Goal: Task Accomplishment & Management: Manage account settings

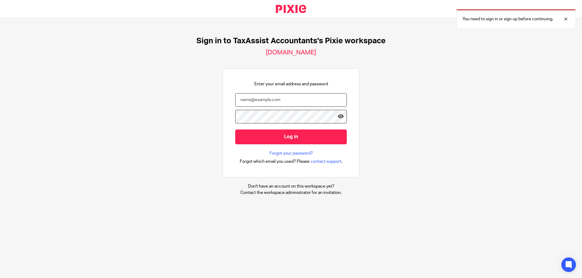
type input "[EMAIL_ADDRESS][DOMAIN_NAME]"
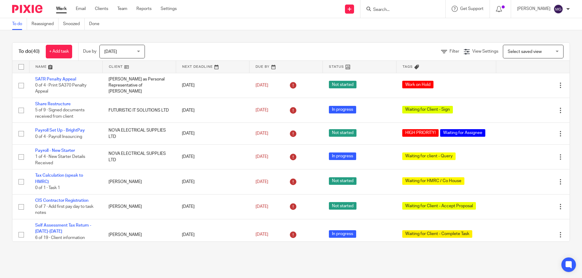
click at [120, 49] on span "[DATE]" at bounding box center [120, 51] width 32 height 13
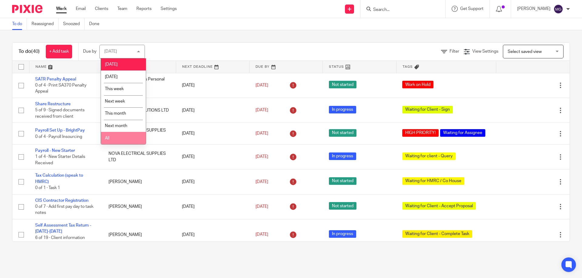
click at [125, 138] on li "All" at bounding box center [123, 138] width 45 height 12
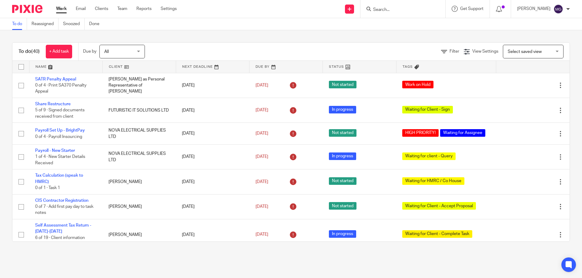
click at [213, 42] on div "To do (40) + Add task Due by All All Today Tomorrow This week Next week This mo…" at bounding box center [290, 142] width 557 height 200
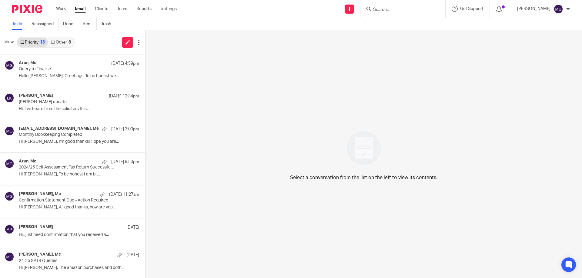
click at [55, 45] on link "Other 8" at bounding box center [61, 43] width 26 height 10
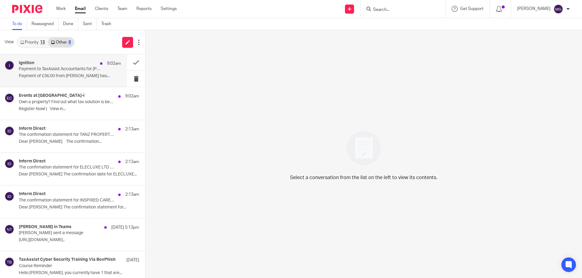
click at [48, 61] on div "Ignition 9:02am" at bounding box center [70, 64] width 102 height 6
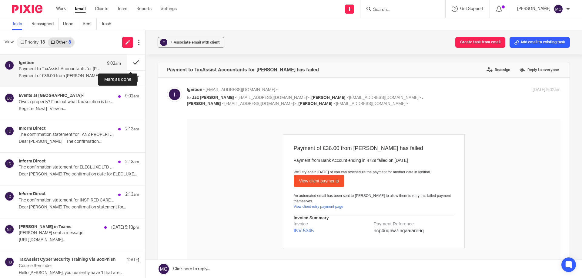
click at [136, 62] on button at bounding box center [136, 63] width 18 height 16
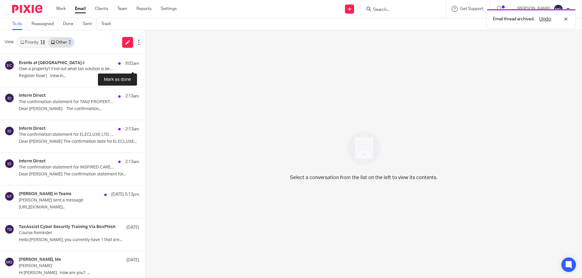
click at [145, 62] on button at bounding box center [147, 63] width 5 height 16
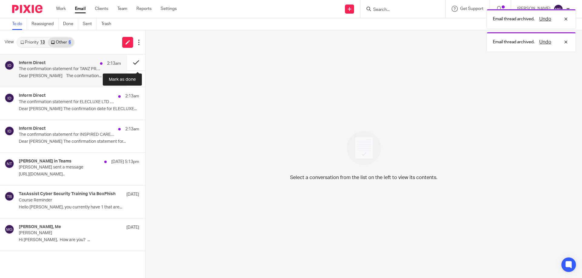
click at [136, 62] on button at bounding box center [136, 63] width 18 height 16
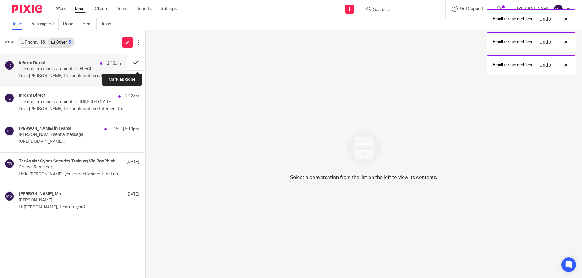
click at [136, 62] on button at bounding box center [136, 63] width 18 height 16
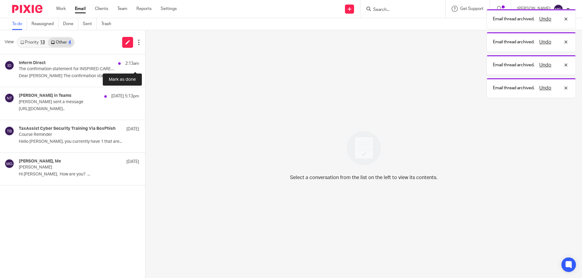
click at [145, 62] on button at bounding box center [147, 63] width 5 height 16
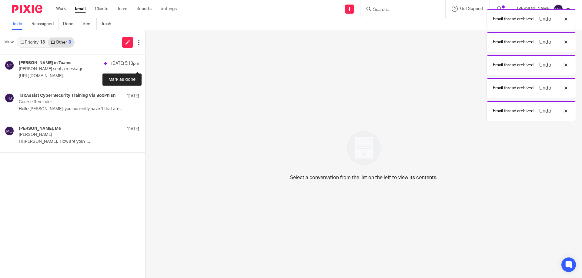
click at [145, 62] on button at bounding box center [147, 63] width 5 height 16
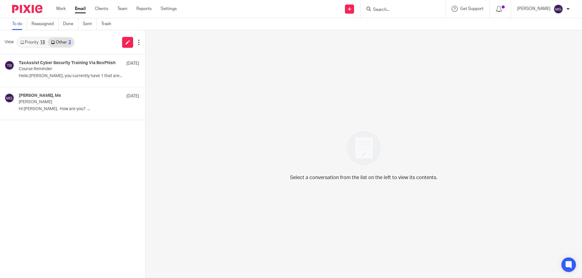
click at [44, 43] on div "13" at bounding box center [42, 42] width 5 height 4
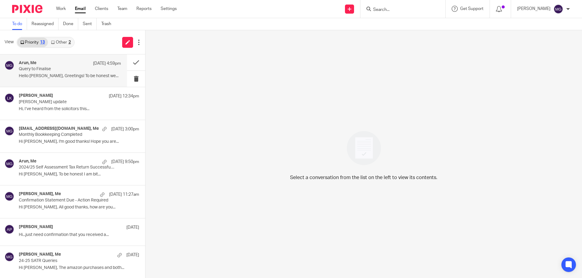
click at [42, 80] on div "Arun, Me 20 Aug 4:59pm Query to Finalise Hello Mason, Greetings! To be honest w…" at bounding box center [70, 71] width 102 height 20
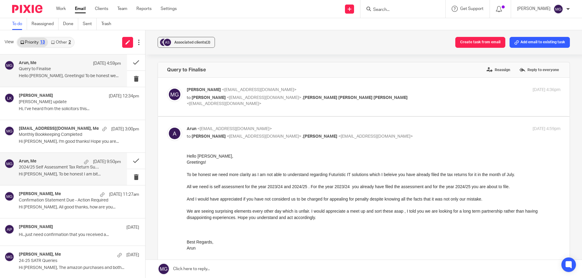
drag, startPoint x: 48, startPoint y: 164, endPoint x: 109, endPoint y: 162, distance: 61.2
click at [48, 164] on div "Arun, Me 18 Aug 9:50pm" at bounding box center [70, 162] width 102 height 6
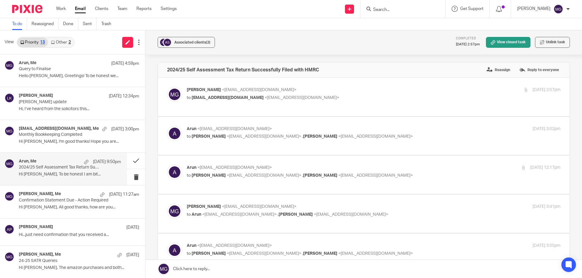
scroll to position [91, 0]
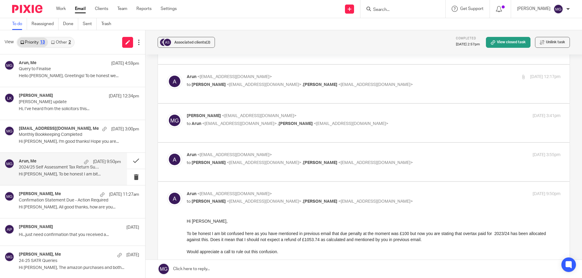
click at [254, 160] on p "to Mason Graves <mgraves@taxassist.co.uk> , pansy khurana <pansykhurana@gmail.c…" at bounding box center [311, 163] width 249 height 6
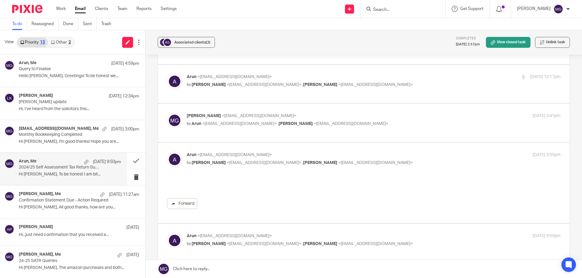
scroll to position [0, 0]
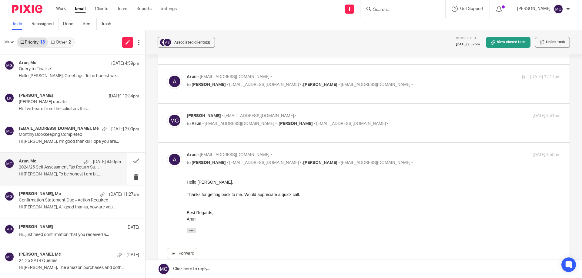
click at [254, 160] on p "to Mason Graves <mgraves@taxassist.co.uk> , pansy khurana <pansykhurana@gmail.c…" at bounding box center [311, 163] width 249 height 6
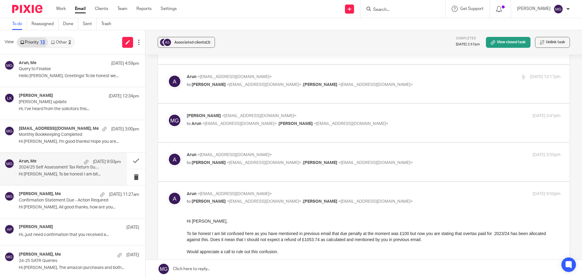
scroll to position [151, 0]
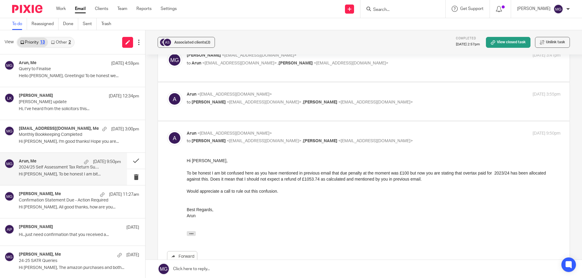
click at [303, 102] on span "pansy khurana" at bounding box center [320, 102] width 34 height 4
checkbox input "true"
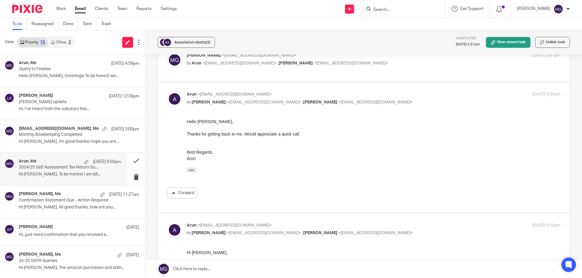
scroll to position [121, 0]
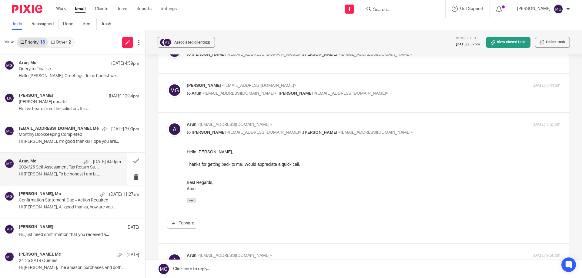
click at [280, 91] on p "to Arun <arunsidhu111@gmail.com> , pansy khurana <pansykhurana@gmail.com>" at bounding box center [311, 94] width 249 height 6
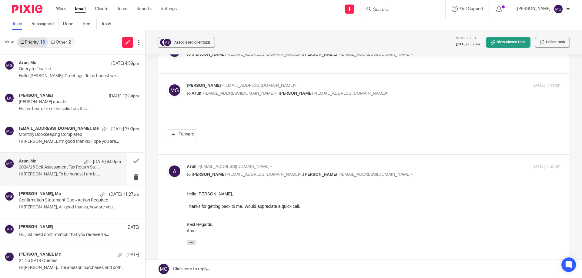
scroll to position [0, 0]
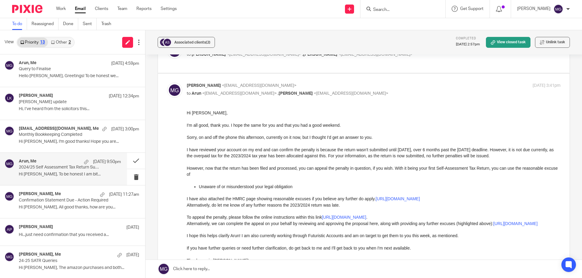
click at [280, 91] on p "to Arun <arunsidhu111@gmail.com> , pansy khurana <pansykhurana@gmail.com>" at bounding box center [311, 94] width 249 height 6
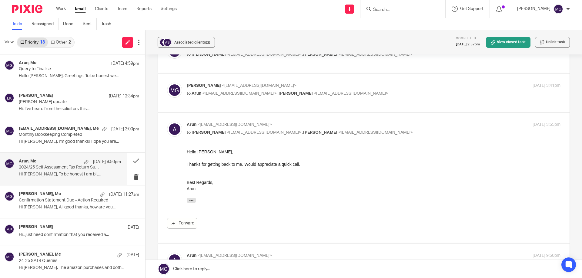
scroll to position [61, 0]
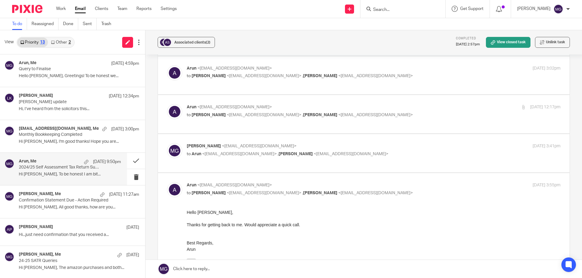
click at [252, 144] on p "Mason Graves <mgraves@taxassist.co.uk>" at bounding box center [311, 146] width 249 height 6
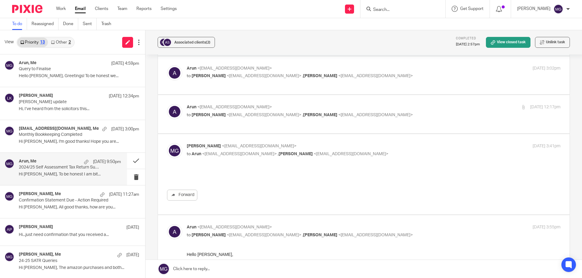
scroll to position [0, 0]
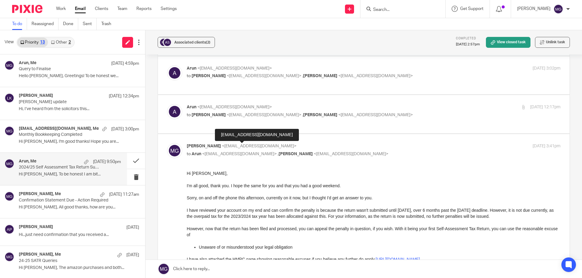
click at [251, 144] on span "<[EMAIL_ADDRESS][DOMAIN_NAME]>" at bounding box center [259, 146] width 75 height 4
checkbox input "false"
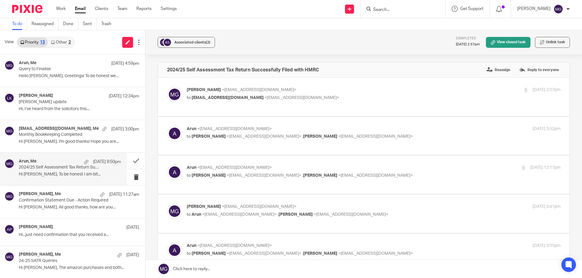
click at [240, 100] on span "[EMAIL_ADDRESS][DOMAIN_NAME]" at bounding box center [227, 98] width 72 height 4
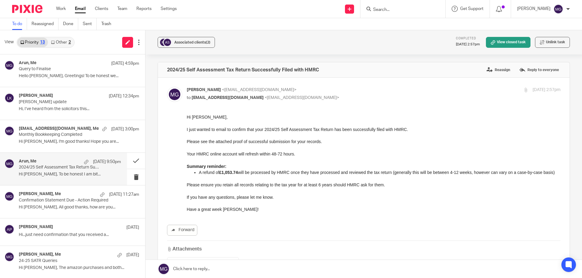
click at [241, 94] on div "Mason Graves <mgraves@taxassist.co.uk> to arunsidhu111@gmail.com <arunsidhu111@…" at bounding box center [311, 94] width 249 height 14
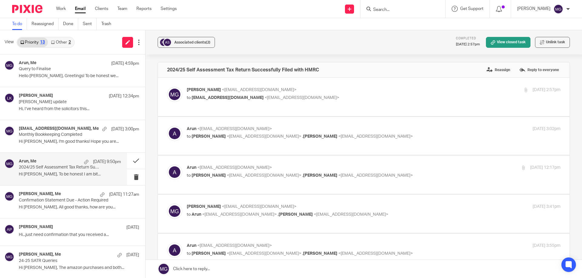
click at [264, 98] on span "<arunsidhu111@gmail.com>" at bounding box center [301, 98] width 75 height 4
checkbox input "true"
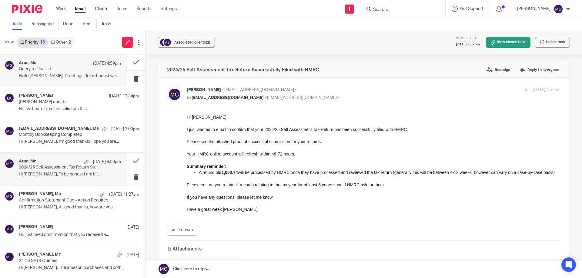
click at [73, 76] on p "Hello Mason, Greetings! To be honest we..." at bounding box center [70, 76] width 102 height 5
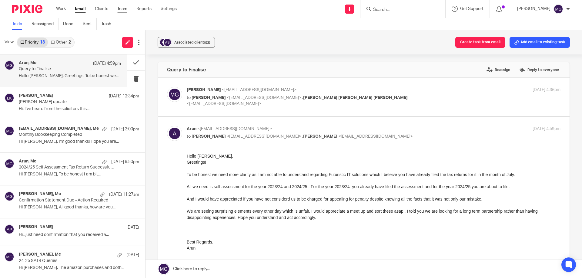
drag, startPoint x: 128, startPoint y: 9, endPoint x: 134, endPoint y: 12, distance: 7.2
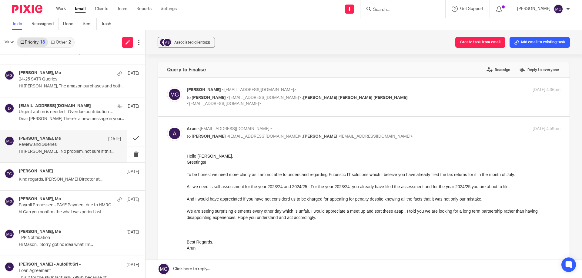
scroll to position [193, 0]
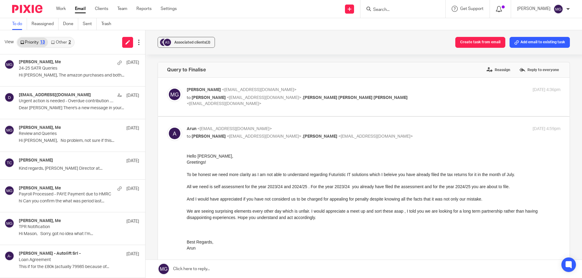
drag, startPoint x: 497, startPoint y: 12, endPoint x: 504, endPoint y: 9, distance: 8.2
click at [56, 42] on link "Other 2" at bounding box center [61, 43] width 26 height 10
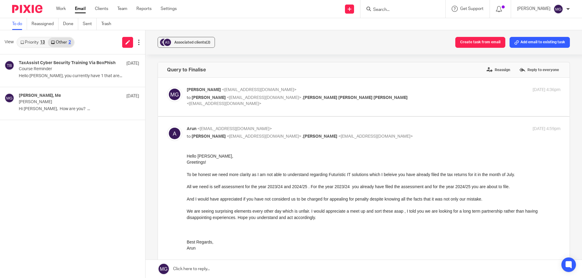
scroll to position [0, 0]
click at [42, 42] on div "13" at bounding box center [42, 42] width 5 height 4
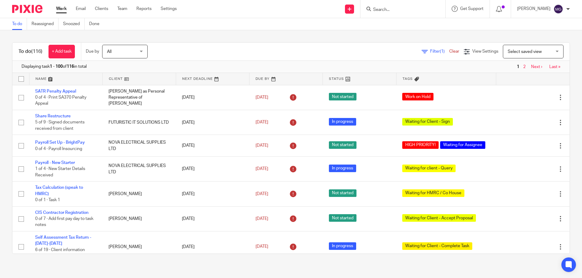
click at [41, 76] on link at bounding box center [65, 79] width 73 height 12
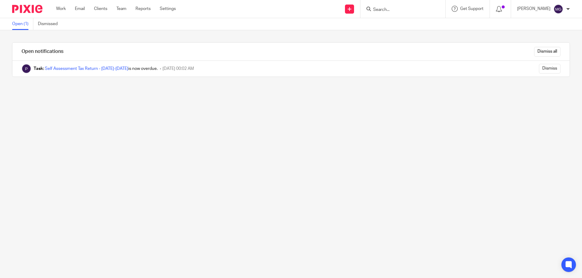
click at [537, 57] on div "Dismiss all" at bounding box center [323, 52] width 491 height 18
click at [537, 54] on input "Dismiss all" at bounding box center [547, 52] width 26 height 10
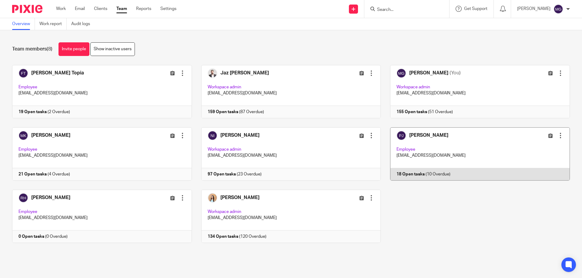
click at [398, 147] on link at bounding box center [474, 154] width 189 height 53
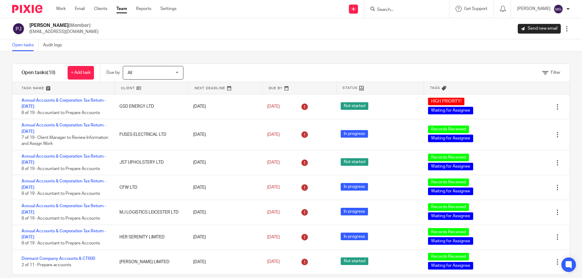
click at [270, 90] on link at bounding box center [299, 88] width 74 height 12
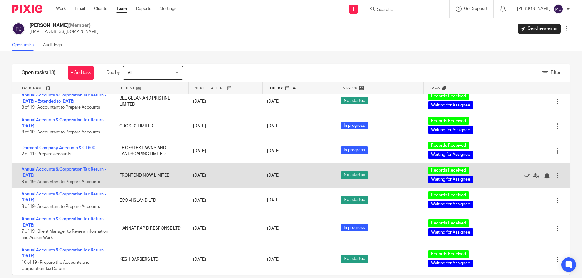
scroll to position [215, 0]
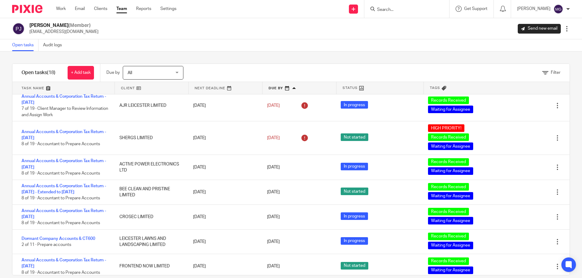
click at [126, 5] on div "Work Email Clients Team Reports Settings Work Email Clients Team Reports Settin…" at bounding box center [117, 9] width 135 height 18
click at [124, 10] on link "Team" at bounding box center [121, 9] width 11 height 6
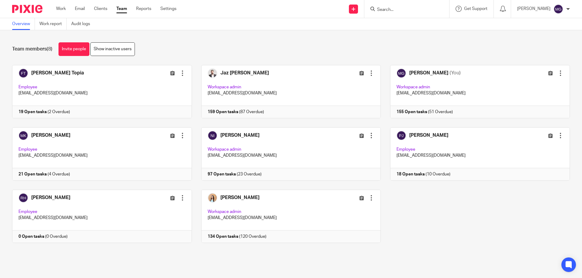
click at [336, 34] on div "Team members (8) Invite people Show inactive users Invite team members Add invi…" at bounding box center [291, 147] width 582 height 234
click at [539, 222] on div "Fatema Topia Edit user Transfer Deactivate user Employee fatematopia@taxassist.…" at bounding box center [286, 158] width 567 height 187
click at [507, 46] on div "Team members (8) Invite people Show inactive users" at bounding box center [290, 49] width 557 height 14
click at [145, 37] on div "Team members (8) Invite people Show inactive users Invite team members Add invi…" at bounding box center [291, 147] width 582 height 234
click at [205, 50] on div "Team members (8) Invite people Show inactive users" at bounding box center [290, 49] width 557 height 14
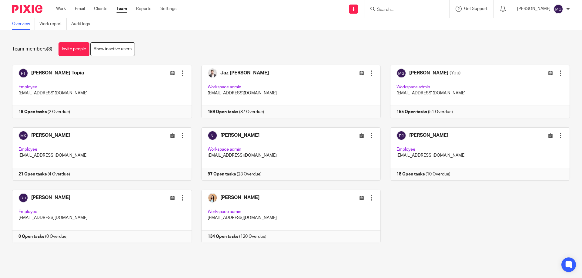
drag, startPoint x: 189, startPoint y: 21, endPoint x: 357, endPoint y: 37, distance: 169.5
click at [357, 37] on div "Team members (8) Invite people Show inactive users Invite team members Add invi…" at bounding box center [291, 147] width 582 height 234
click at [422, 11] on input "Search" at bounding box center [403, 9] width 55 height 5
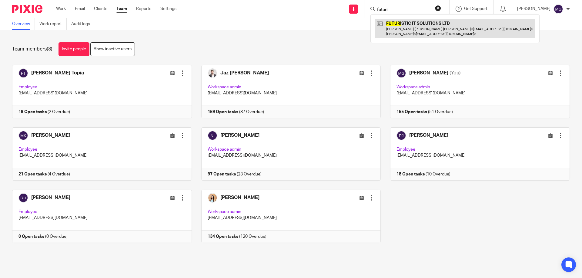
type input "futuri"
click at [440, 32] on link at bounding box center [454, 28] width 159 height 19
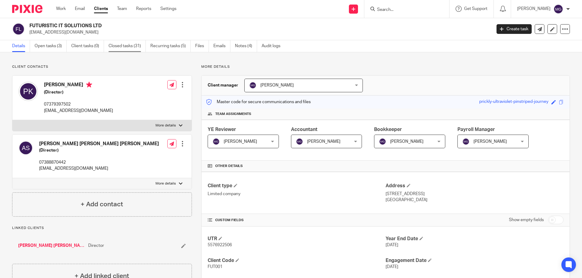
click at [139, 44] on link "Closed tasks (31)" at bounding box center [126, 46] width 37 height 12
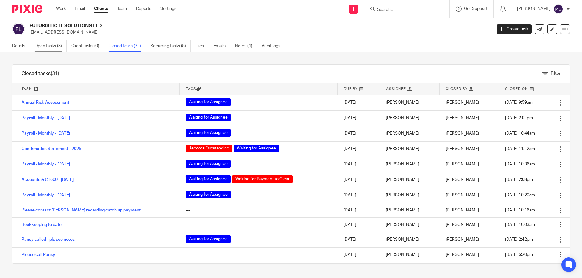
click at [56, 48] on link "Open tasks (3)" at bounding box center [51, 46] width 32 height 12
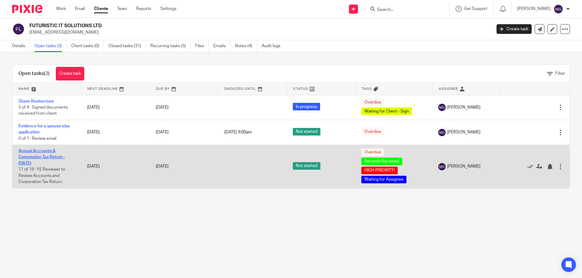
click at [45, 155] on link "Annual Accounts & Corporation Tax Return - [DATE]" at bounding box center [41, 157] width 47 height 17
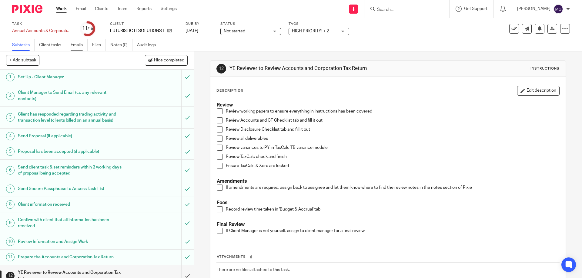
click at [81, 44] on link "Emails" at bounding box center [79, 45] width 17 height 12
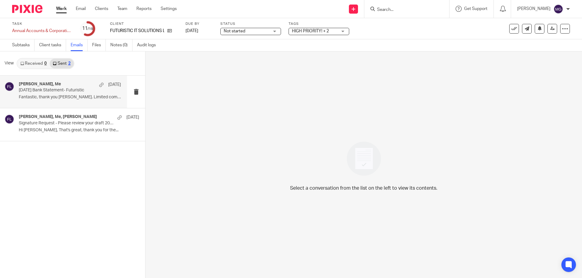
click at [57, 94] on div "[PERSON_NAME], Me [DATE] [DATE] Bank Statement- Futuristic Fantastic, thank you…" at bounding box center [70, 92] width 102 height 20
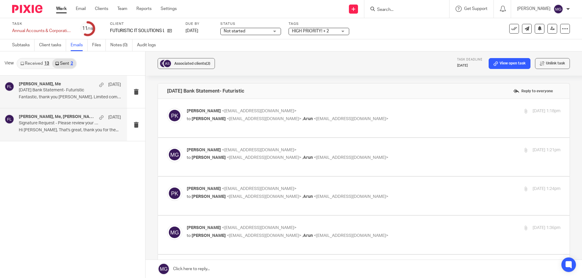
click at [67, 126] on div "[PERSON_NAME], Me, [PERSON_NAME] [DATE] Signature Request - Please review your …" at bounding box center [70, 125] width 102 height 20
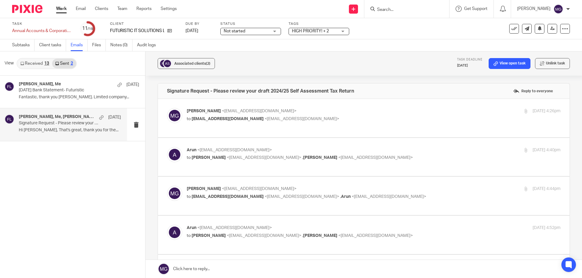
click at [264, 117] on span "<pansykhurana@gmail.com>" at bounding box center [301, 119] width 75 height 4
checkbox input "true"
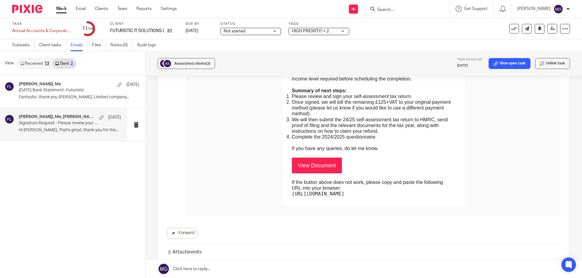
scroll to position [454, 0]
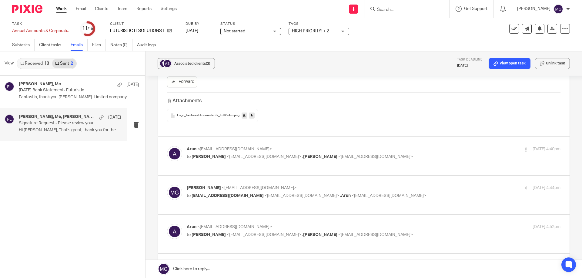
click at [221, 151] on p "Arun <arunsidhu111@gmail.com>" at bounding box center [311, 149] width 249 height 6
checkbox input "true"
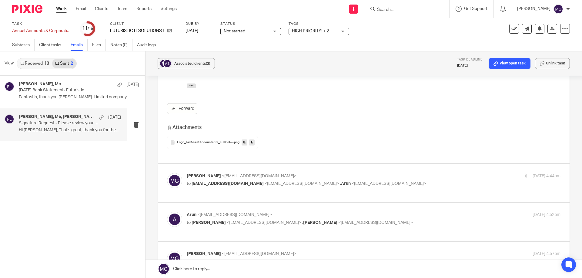
scroll to position [636, 0]
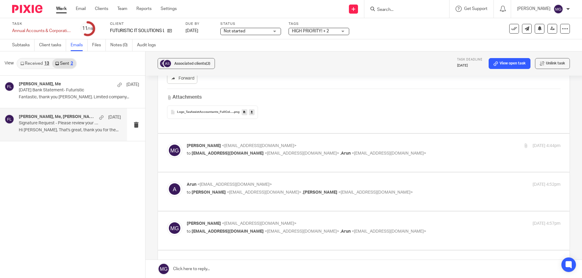
click at [254, 160] on div "Mason Graves <mgraves@taxassist.co.uk> to pansykhurana@gmail.com <pansykhurana@…" at bounding box center [363, 153] width 393 height 20
click at [249, 148] on span "<mgraves@taxassist.co.uk>" at bounding box center [259, 146] width 75 height 4
checkbox input "true"
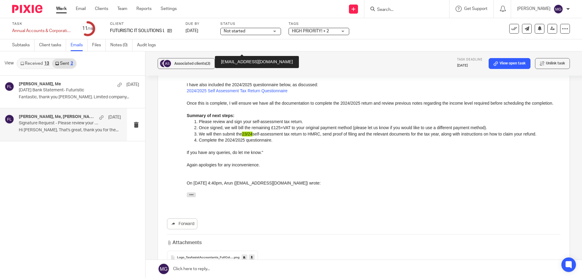
scroll to position [969, 0]
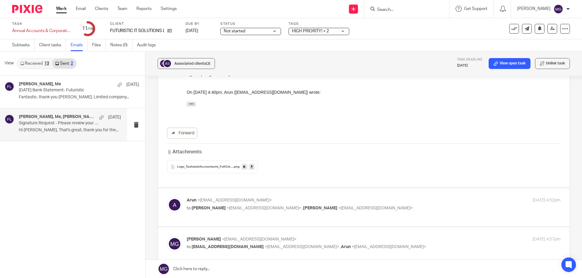
click at [239, 192] on label at bounding box center [363, 207] width 411 height 38
click at [167, 197] on input "checkbox" at bounding box center [167, 197] width 0 height 0
checkbox input "true"
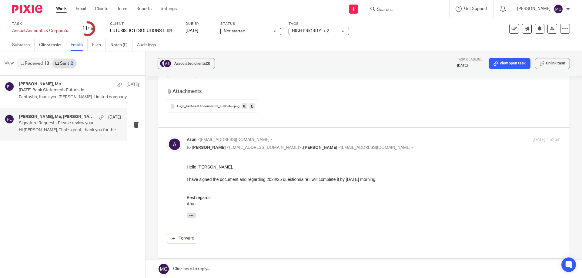
scroll to position [1181, 0]
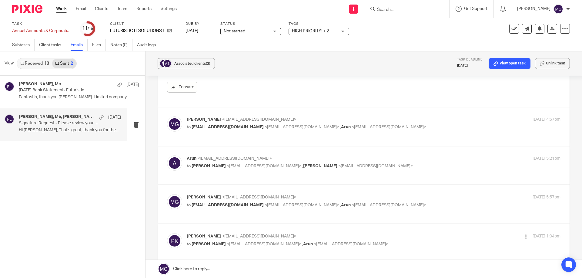
click at [245, 164] on p "to Mason Graves <mgraves@taxassist.co.uk> , pansy khurana <pansykhurana@gmail.c…" at bounding box center [311, 166] width 249 height 6
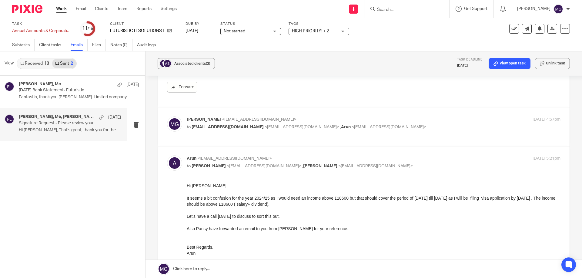
scroll to position [0, 0]
click at [243, 160] on span "<arunsidhu111@gmail.com>" at bounding box center [234, 159] width 75 height 4
checkbox input "false"
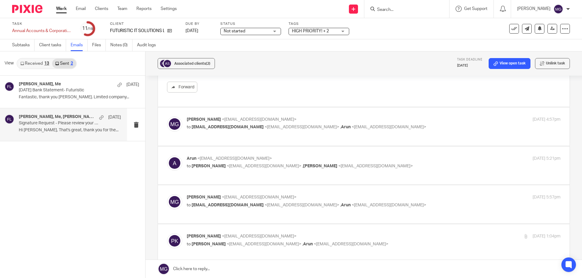
scroll to position [1212, 0]
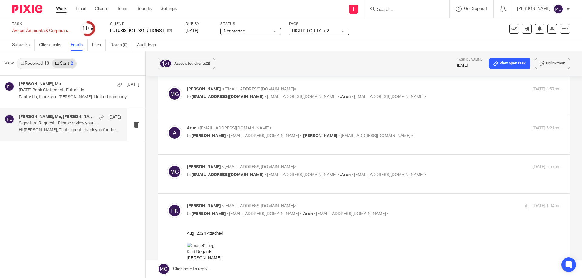
click at [242, 166] on span "<mgraves@taxassist.co.uk>" at bounding box center [259, 167] width 75 height 4
checkbox input "true"
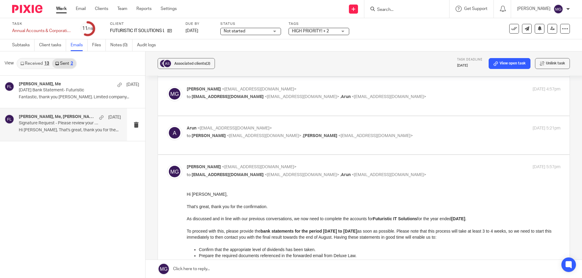
scroll to position [0, 0]
click at [241, 143] on div "Arun <arunsidhu111@gmail.com> to Mason Graves <mgraves@taxassist.co.uk> , pansy…" at bounding box center [363, 135] width 393 height 20
click at [240, 135] on span "<mgraves@taxassist.co.uk>" at bounding box center [264, 136] width 75 height 4
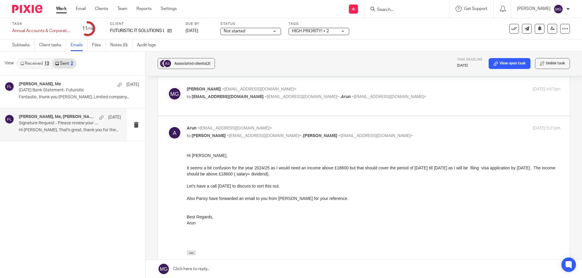
click at [348, 133] on div "Arun <arunsidhu111@gmail.com> to Mason Graves <mgraves@taxassist.co.uk> , pansy…" at bounding box center [311, 132] width 249 height 14
checkbox input "false"
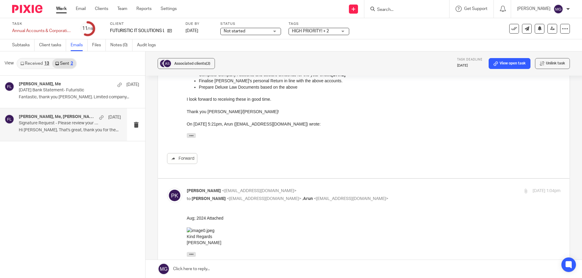
scroll to position [1363, 0]
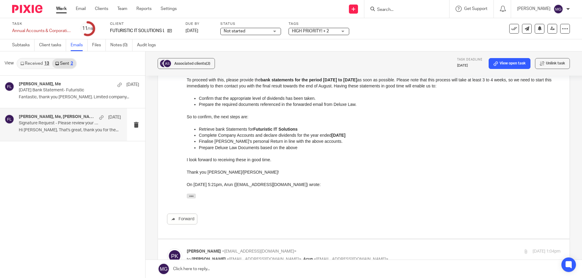
click at [74, 159] on div "pansy khurana, Me 1 Aug July 25 Bank Statement- Futuristic Fantastic, thank you…" at bounding box center [72, 177] width 145 height 203
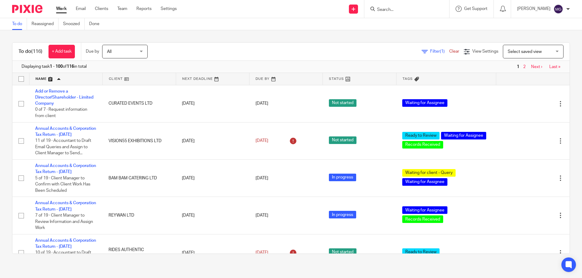
click at [246, 47] on div "Filter (1) Clear View Settings View Settings (1) Filters Clear Save Manage save…" at bounding box center [363, 52] width 411 height 14
click at [394, 8] on input "Search" at bounding box center [403, 9] width 55 height 5
click at [245, 33] on div "To do (116) + Add task Due by All All [DATE] [DATE] This week Next week This mo…" at bounding box center [291, 148] width 582 height 236
click at [416, 11] on input "Search" at bounding box center [403, 9] width 55 height 5
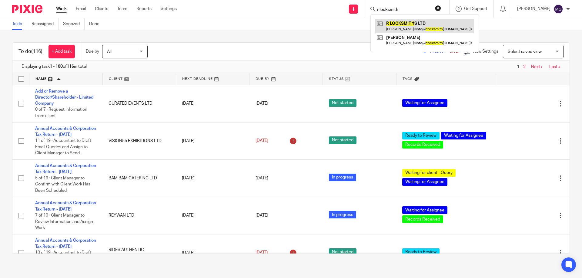
type input "r locksmith"
click at [411, 21] on link at bounding box center [424, 26] width 99 height 14
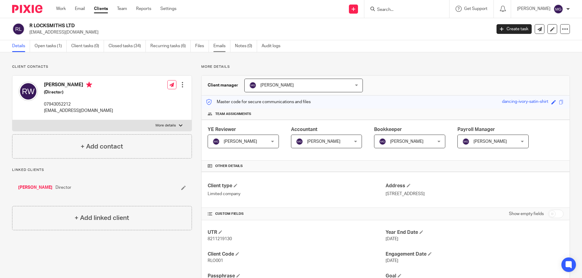
click at [216, 48] on link "Emails" at bounding box center [221, 46] width 17 height 12
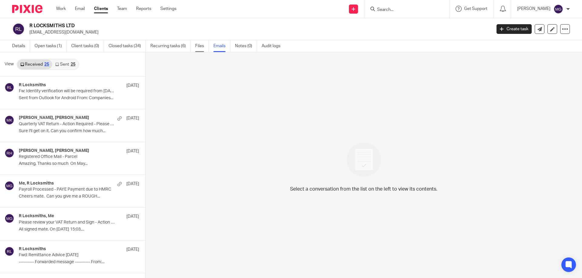
click at [199, 44] on link "Files" at bounding box center [202, 46] width 14 height 12
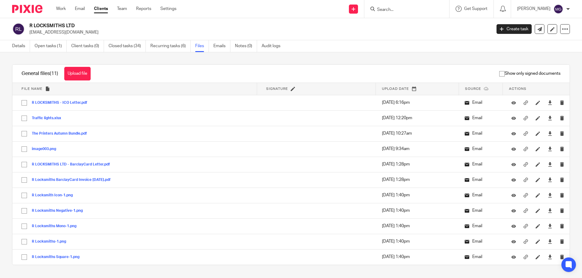
click at [213, 46] on ul "Details Open tasks (1) Client tasks (0) Closed tasks (34) Recurring tasks (6) F…" at bounding box center [150, 46] width 277 height 12
click at [221, 46] on link "Emails" at bounding box center [221, 46] width 17 height 12
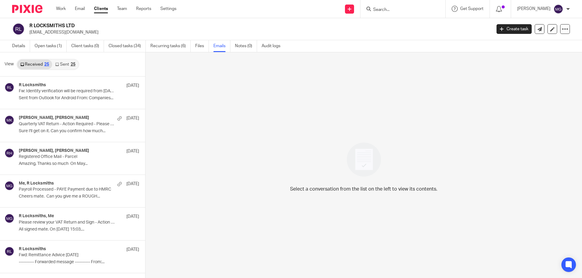
click at [65, 68] on link "Sent 25" at bounding box center [65, 65] width 26 height 10
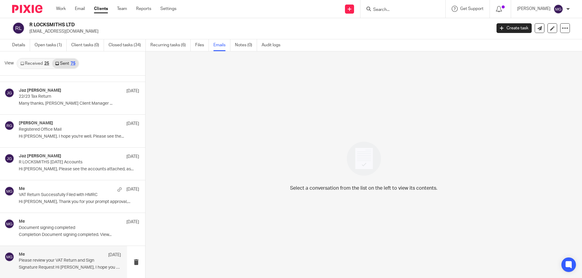
scroll to position [1213, 0]
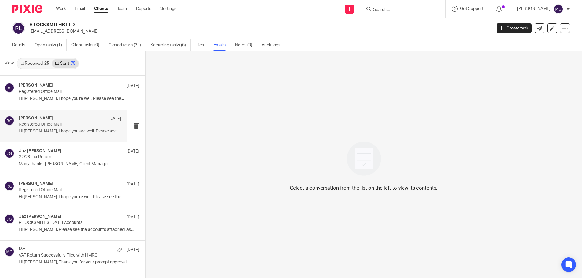
click at [78, 122] on p "Registered Office Mail" at bounding box center [60, 124] width 82 height 5
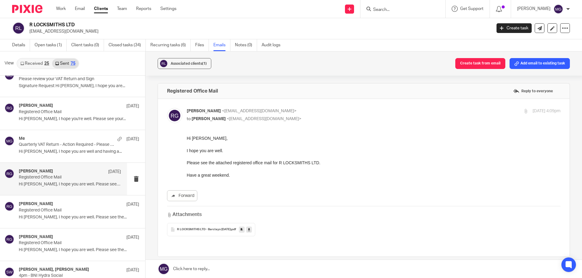
scroll to position [1486, 0]
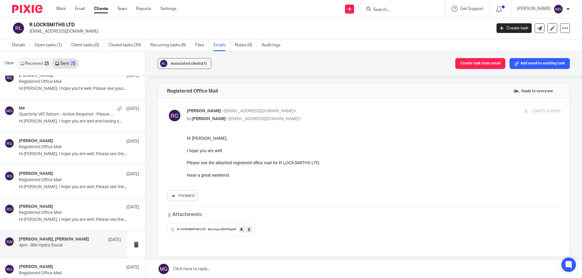
click at [64, 240] on h4 "Jaz Grewal, Sarah Whittaker" at bounding box center [54, 239] width 70 height 5
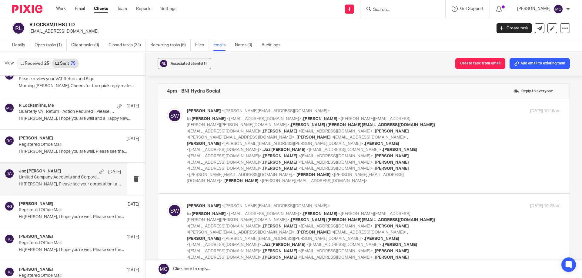
scroll to position [1001, 0]
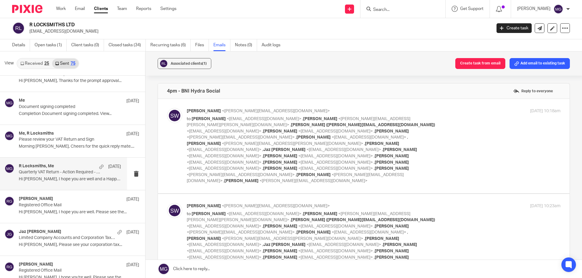
click at [58, 177] on p "Hi Rob, I hope you are well and a Happy New..." at bounding box center [70, 179] width 102 height 5
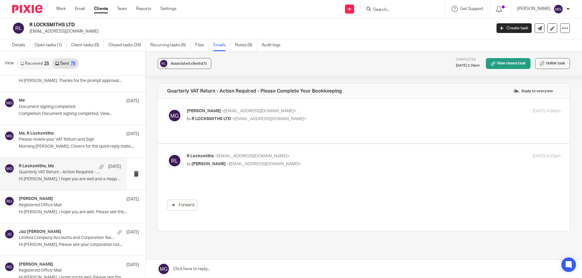
scroll to position [0, 0]
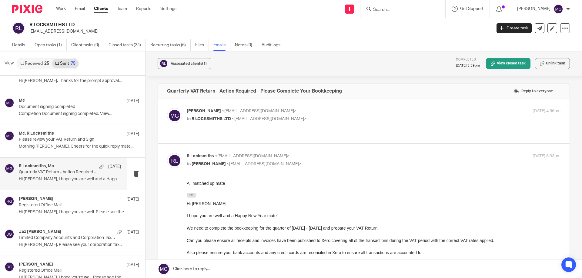
click at [281, 121] on p "to R LOCKSMITHS LTD <info@rlocksmiths.co.uk>" at bounding box center [311, 119] width 249 height 6
checkbox input "true"
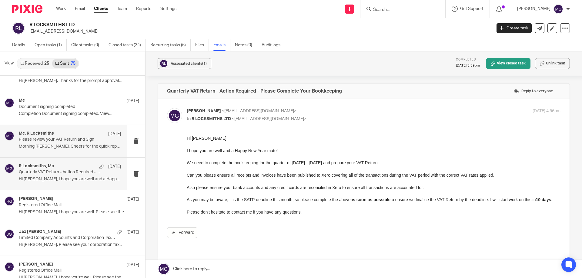
click at [67, 139] on p "Please review your VAT Return and Sign" at bounding box center [60, 139] width 82 height 5
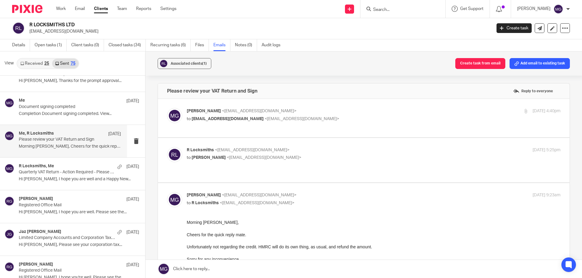
click at [290, 112] on p "Mason Graves <mgraves@taxassist.co.uk>" at bounding box center [311, 111] width 249 height 6
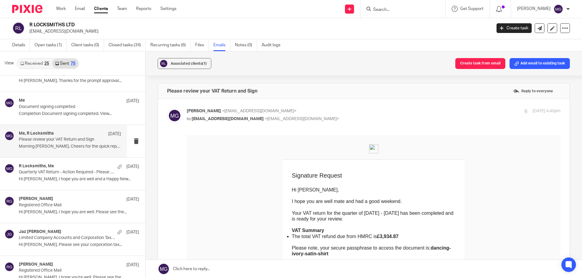
click at [316, 117] on p "to info@rlocksmiths.co.uk <info@rlocksmiths.co.uk>" at bounding box center [311, 119] width 249 height 6
checkbox input "false"
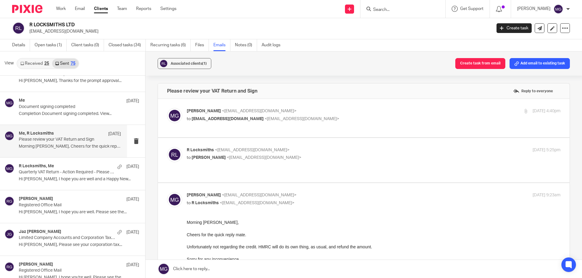
click at [299, 157] on p "to Mason Graves <mgraves@taxassist.co.uk>" at bounding box center [311, 158] width 249 height 6
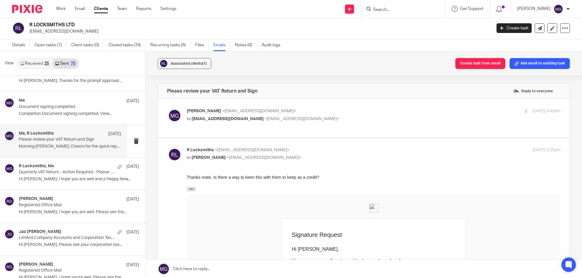
click at [299, 157] on p "to Mason Graves <mgraves@taxassist.co.uk>" at bounding box center [311, 158] width 249 height 6
checkbox input "false"
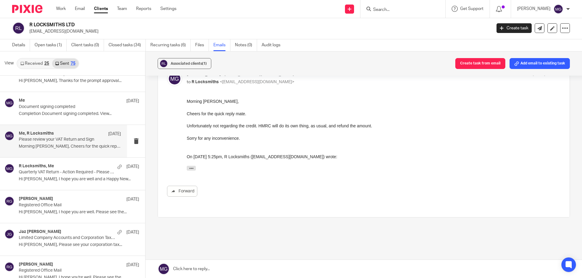
scroll to position [133, 0]
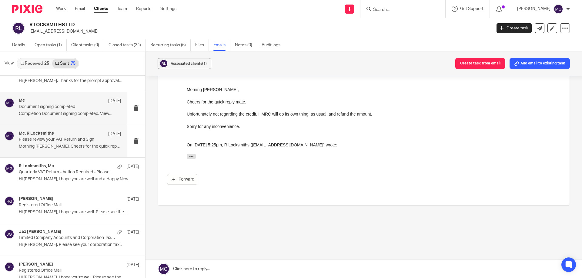
click at [79, 112] on p "Completion Document signing completed. View..." at bounding box center [70, 113] width 102 height 5
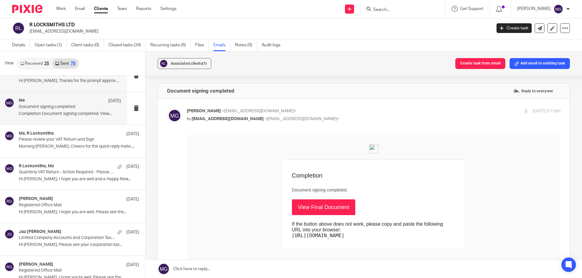
scroll to position [941, 0]
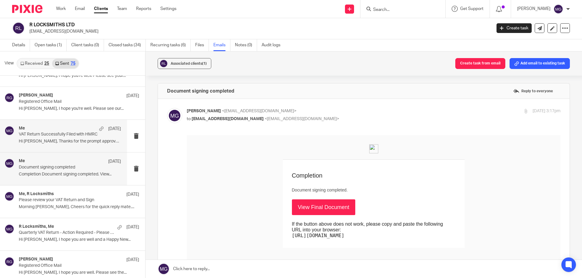
click at [64, 138] on div "Me 15 Jan VAT Return Successfully Filed with HMRC Hi Rob, Thanks for the prompt…" at bounding box center [70, 136] width 102 height 20
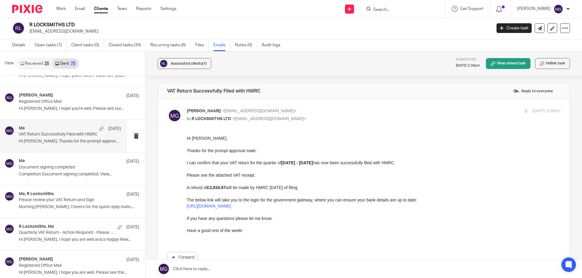
scroll to position [0, 0]
click at [59, 107] on p "Hi Rob, I hope you're well. Please see our..." at bounding box center [70, 108] width 102 height 5
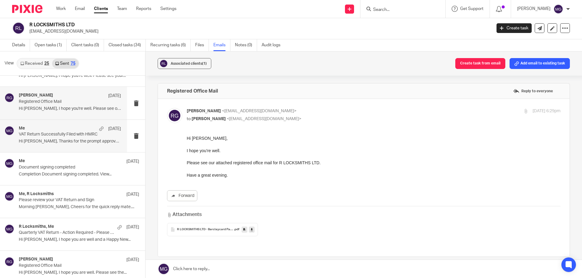
click at [63, 142] on p "Hi Rob, Thanks for the prompt approval..." at bounding box center [70, 141] width 102 height 5
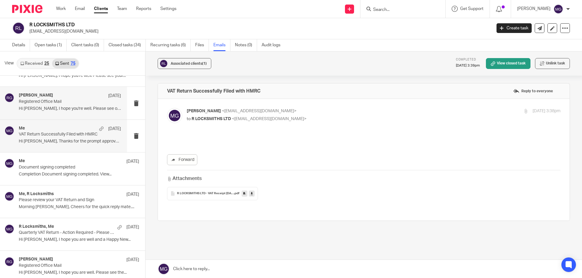
click at [65, 101] on p "Registered Office Mail" at bounding box center [60, 101] width 82 height 5
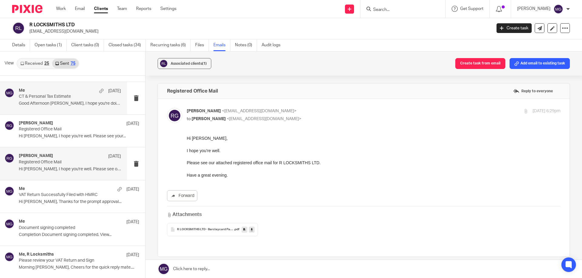
scroll to position [850, 0]
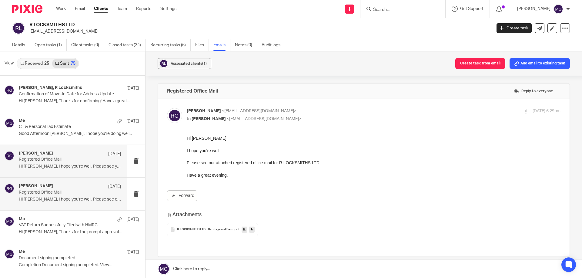
click at [57, 163] on div "Raj Grewal 14 Feb Registered Office Mail Hi Rob, I hope you're well. Please see…" at bounding box center [70, 161] width 102 height 20
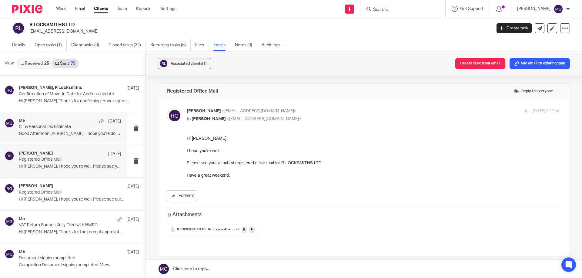
scroll to position [0, 0]
click at [60, 135] on p "Good Afternoon Rob, I hope you're doing well..." at bounding box center [70, 133] width 102 height 5
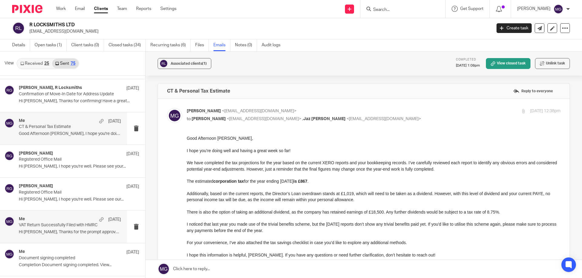
click at [66, 219] on div "Me 15 Jan" at bounding box center [70, 220] width 102 height 6
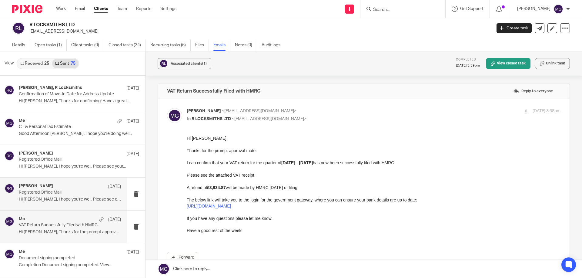
click at [67, 188] on div "Raj Grewal 15 Jan" at bounding box center [70, 187] width 102 height 6
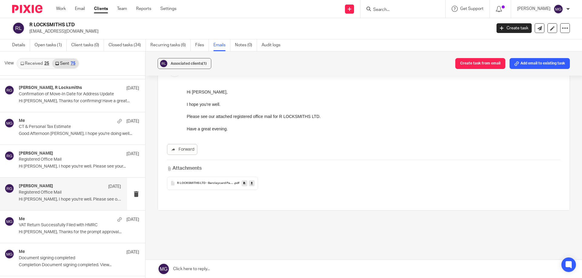
click at [203, 185] on div "R LOCKSMITHS LTD - Barclaycard Payments December 24 .pdf" at bounding box center [212, 183] width 91 height 13
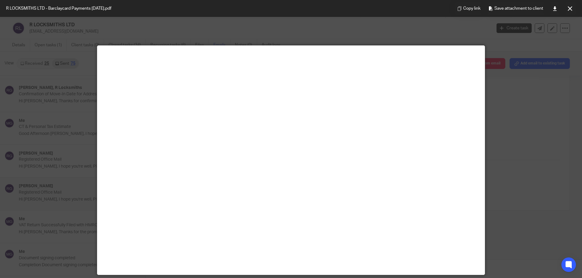
click at [573, 12] on button at bounding box center [569, 8] width 12 height 12
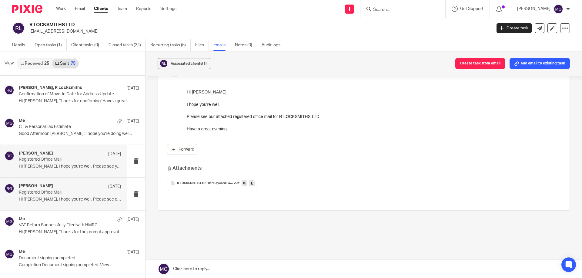
scroll to position [16, 0]
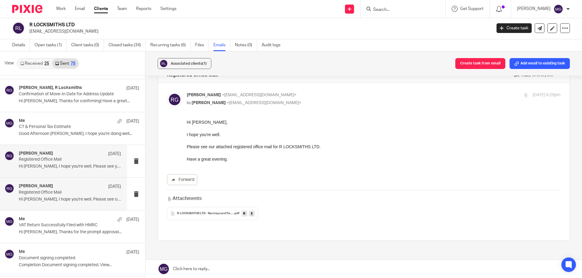
click at [66, 161] on p "Registered Office Mail" at bounding box center [60, 159] width 82 height 5
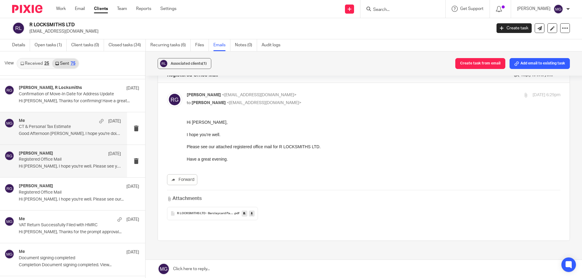
click at [55, 123] on div "Me 13 Mar" at bounding box center [70, 121] width 102 height 6
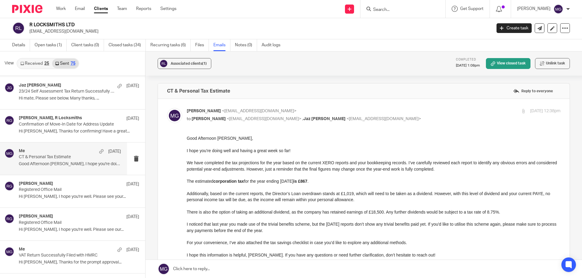
scroll to position [30, 0]
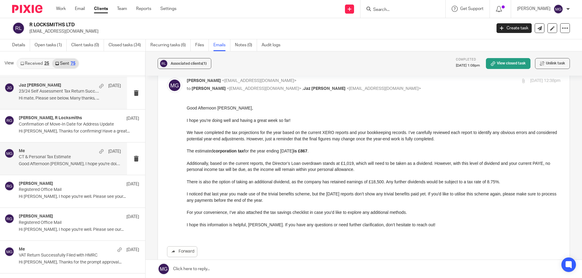
click at [51, 94] on p "23/24 Self Assessment Tax Return Successfully Filed with HMRC - Payment due 31/…" at bounding box center [60, 91] width 82 height 5
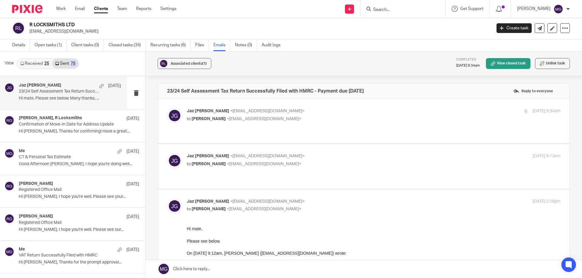
scroll to position [0, 0]
click at [244, 97] on div "23/24 Self Assessment Tax Return Successfully Filed with HMRC - Payment due 31/…" at bounding box center [363, 91] width 411 height 15
click at [245, 112] on span "<[EMAIL_ADDRESS][DOMAIN_NAME]>" at bounding box center [267, 111] width 75 height 4
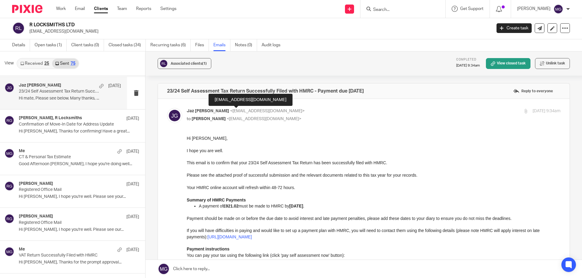
click at [245, 112] on span "<[EMAIL_ADDRESS][DOMAIN_NAME]>" at bounding box center [267, 111] width 75 height 4
checkbox input "false"
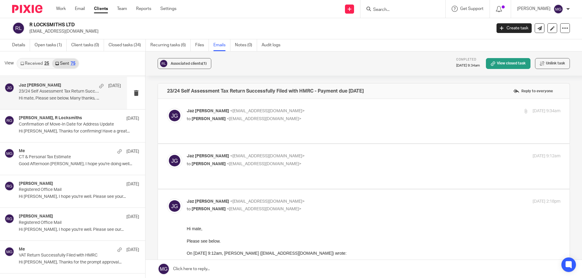
click at [269, 153] on p "[PERSON_NAME] <[EMAIL_ADDRESS][DOMAIN_NAME]>" at bounding box center [311, 156] width 249 height 6
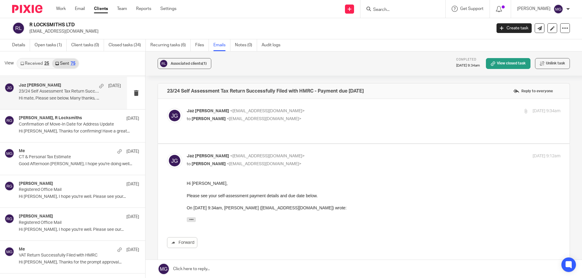
click at [269, 153] on p "[PERSON_NAME] <[EMAIL_ADDRESS][DOMAIN_NAME]>" at bounding box center [311, 156] width 249 height 6
checkbox input "false"
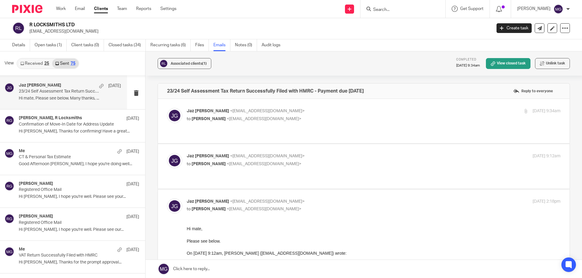
scroll to position [759, 0]
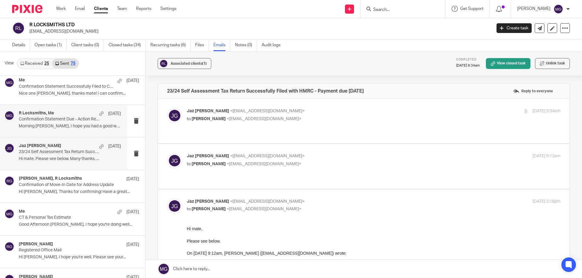
click at [47, 128] on p "Morning Rob, I hope you had a good weekend! ..." at bounding box center [70, 126] width 102 height 5
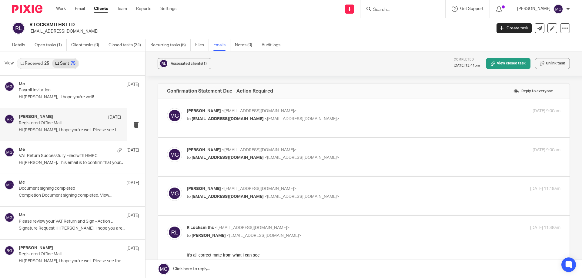
scroll to position [0, 0]
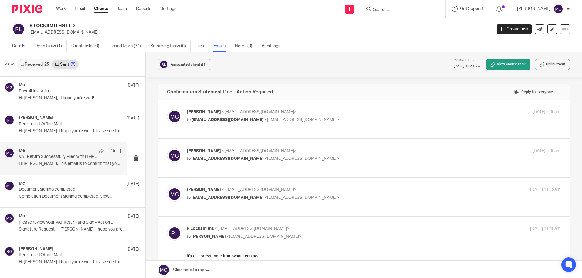
click at [57, 159] on p "VAT Return Successfully Filed with HMRC" at bounding box center [60, 156] width 82 height 5
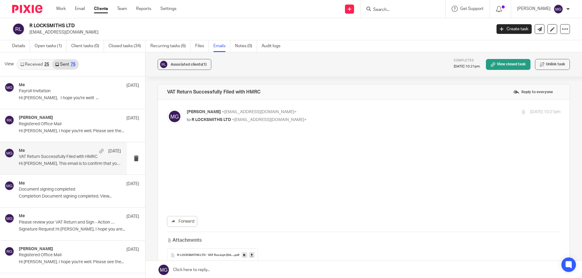
click at [52, 192] on p "Document signing completed" at bounding box center [67, 189] width 96 height 5
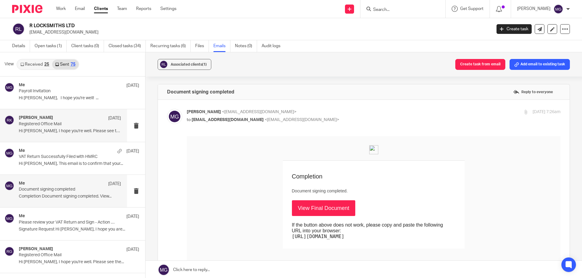
click at [65, 129] on p "Hi Rob, I hope you're well. Please see the..." at bounding box center [70, 131] width 102 height 5
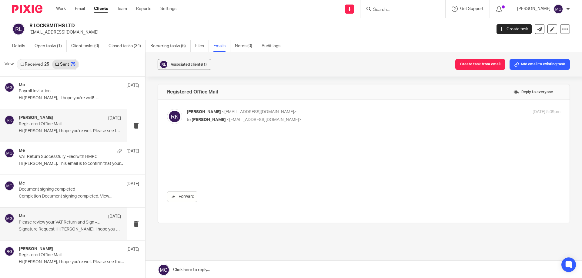
click at [42, 224] on p "Please review your VAT Return and Sign - Action Required" at bounding box center [60, 222] width 82 height 5
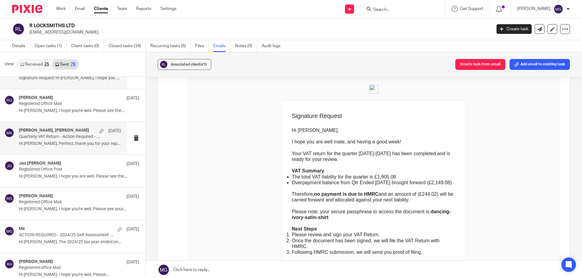
scroll to position [212, 0]
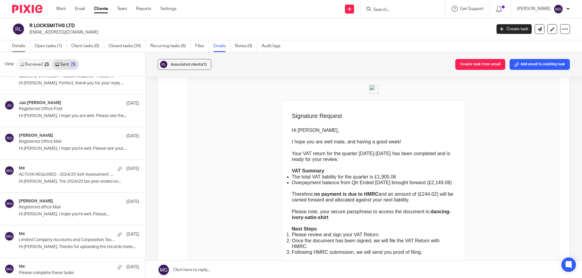
click at [24, 44] on link "Details" at bounding box center [21, 46] width 18 height 12
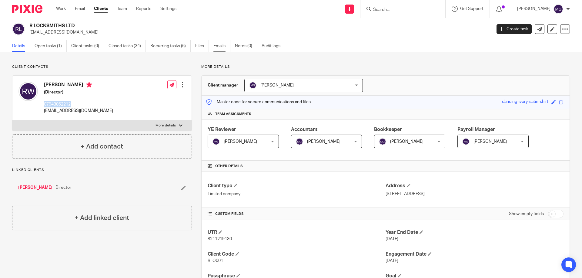
click at [214, 48] on link "Emails" at bounding box center [221, 46] width 17 height 12
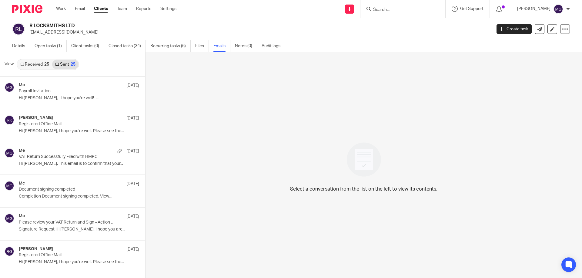
click at [41, 64] on link "Received 25" at bounding box center [34, 65] width 35 height 10
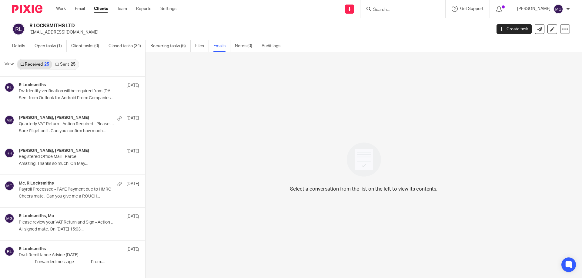
scroll to position [1, 0]
click at [63, 67] on link "Sent 25" at bounding box center [65, 64] width 26 height 10
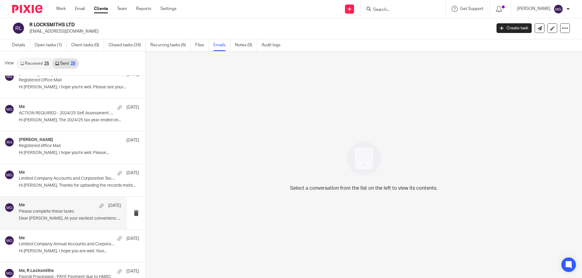
scroll to position [303, 0]
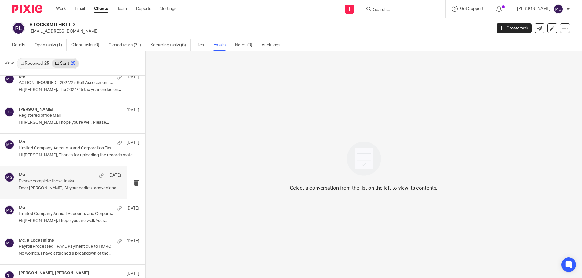
click at [58, 193] on div "Me 14 May Please complete these tasks Dear Rob, At your earliest convenience, p…" at bounding box center [63, 183] width 127 height 32
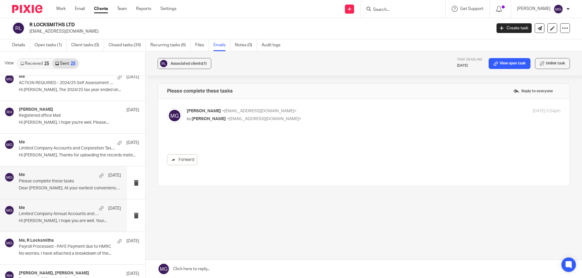
click at [61, 216] on p "Limited Company Annual Accounts and Corporation Tax Return Preparation" at bounding box center [60, 214] width 82 height 5
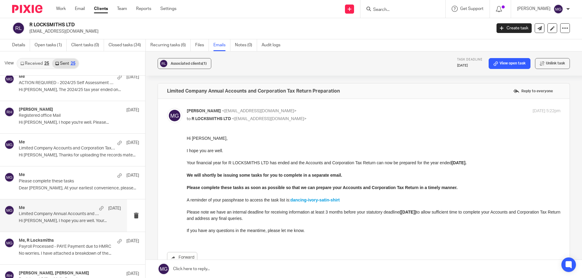
scroll to position [333, 0]
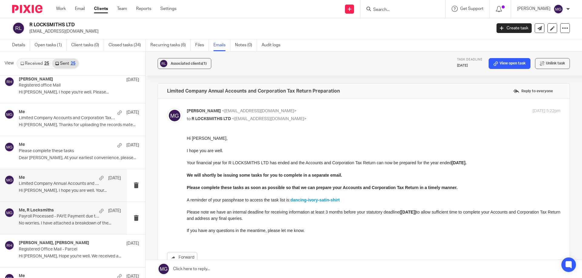
click at [53, 218] on p "Payroll Processed - PAYE Payment due to HMRC" at bounding box center [60, 216] width 82 height 5
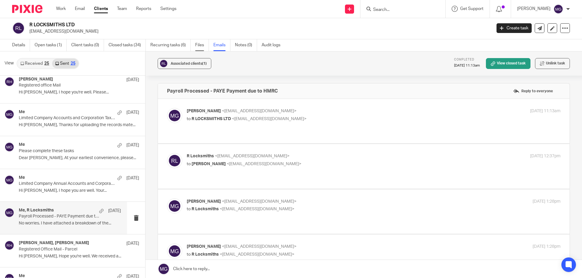
click at [199, 45] on link "Files" at bounding box center [202, 45] width 14 height 12
click at [201, 47] on link "Files" at bounding box center [202, 45] width 14 height 12
click at [52, 46] on link "Open tasks (1)" at bounding box center [51, 45] width 32 height 12
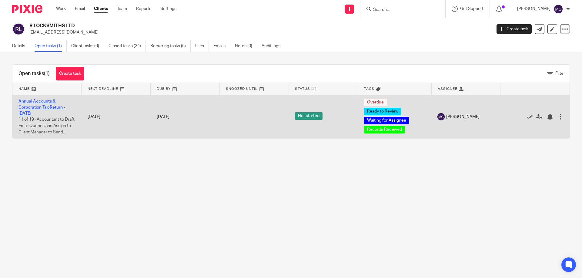
click at [42, 108] on link "Annual Accounts & Corporation Tax Return - [DATE]" at bounding box center [41, 107] width 47 height 17
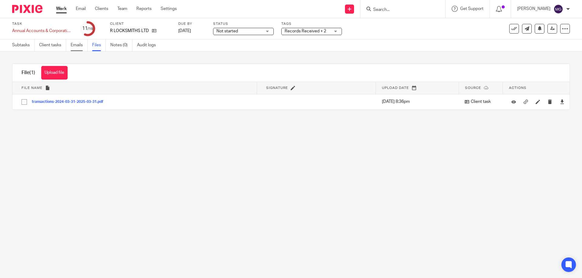
click at [78, 48] on link "Emails" at bounding box center [79, 45] width 17 height 12
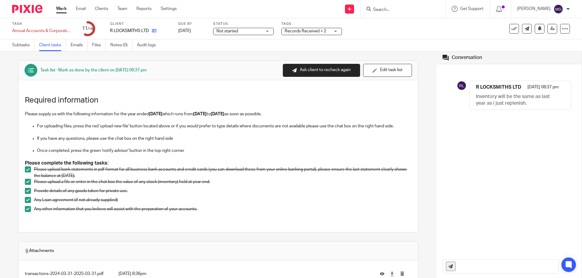
click at [153, 34] on link at bounding box center [153, 31] width 8 height 6
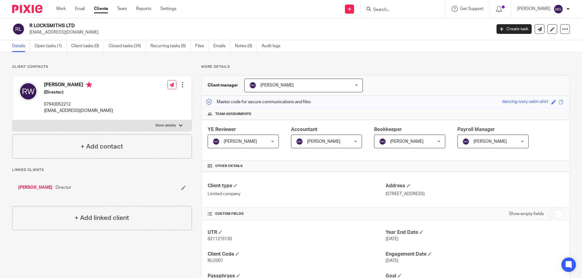
click at [129, 70] on div "Client contacts [PERSON_NAME] (Director) 07943052212 [EMAIL_ADDRESS][DOMAIN_NAM…" at bounding box center [102, 112] width 180 height 94
click at [128, 46] on link "Closed tasks (34)" at bounding box center [126, 46] width 37 height 12
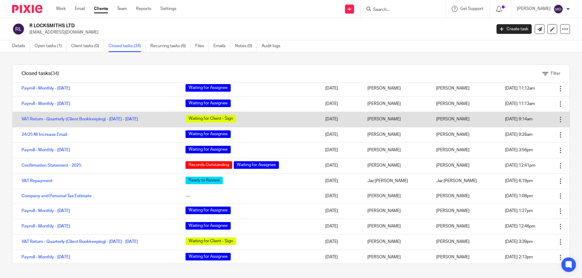
scroll to position [151, 0]
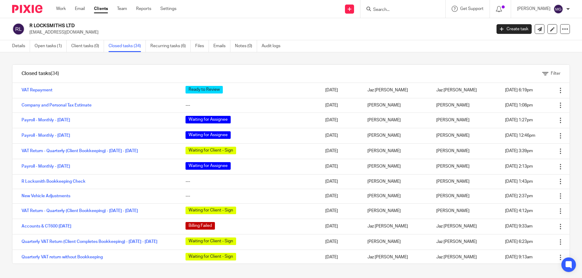
click at [438, 51] on div "Details Open tasks (1) Client tasks (0) Closed tasks (34) Recurring tasks (6) F…" at bounding box center [291, 46] width 582 height 12
click at [27, 46] on link "Details" at bounding box center [21, 46] width 18 height 12
click at [44, 46] on link "Open tasks (1)" at bounding box center [51, 46] width 32 height 12
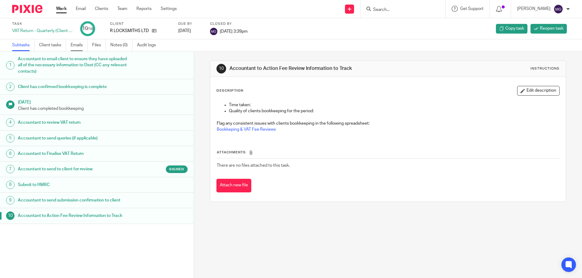
click at [81, 47] on link "Emails" at bounding box center [79, 45] width 17 height 12
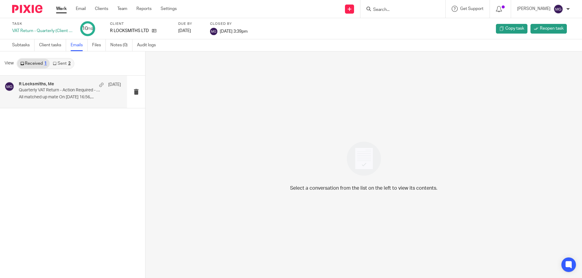
click at [62, 88] on p "Quarterly VAT Return - Action Required - Please Complete Your Bookkeeping" at bounding box center [60, 90] width 82 height 5
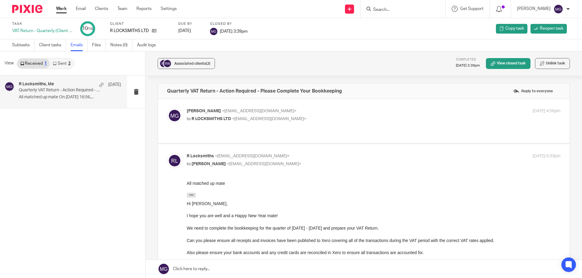
click at [236, 118] on span "<info@rlocksmiths.co.uk>" at bounding box center [269, 119] width 75 height 4
checkbox input "true"
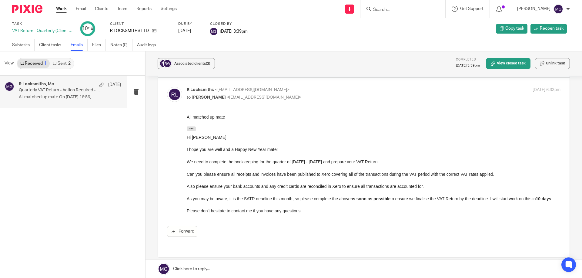
scroll to position [228, 0]
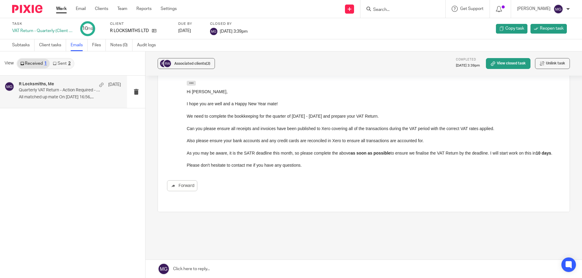
click at [63, 67] on link "Sent 2" at bounding box center [62, 64] width 24 height 10
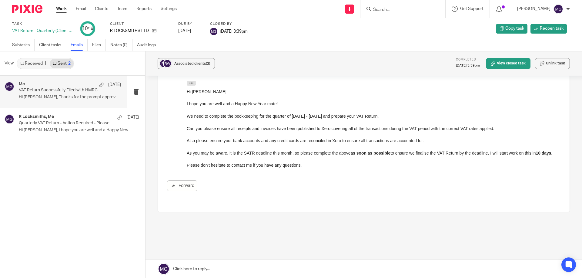
click at [65, 92] on p "VAT Return Successfully Filed with HMRC" at bounding box center [60, 90] width 82 height 5
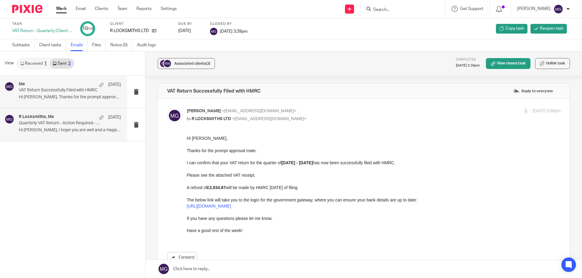
scroll to position [0, 0]
click at [28, 121] on p "Quarterly VAT Return - Action Required - Please Complete Your Bookkeeping" at bounding box center [60, 123] width 82 height 5
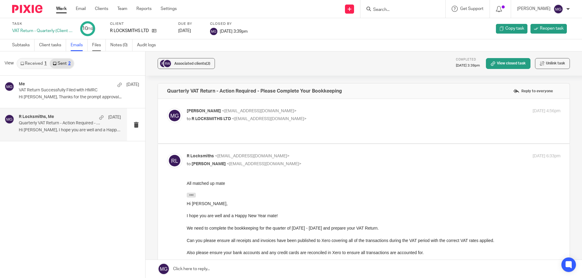
click at [98, 43] on link "Files" at bounding box center [99, 45] width 14 height 12
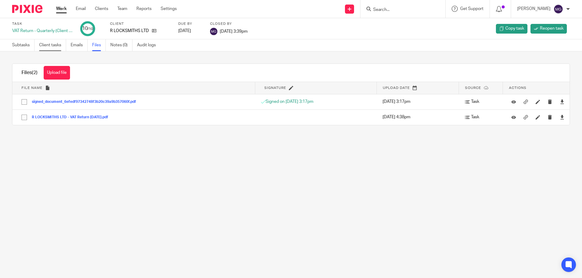
click at [42, 46] on link "Client tasks" at bounding box center [52, 45] width 27 height 12
click at [31, 45] on link "Subtasks" at bounding box center [23, 45] width 22 height 12
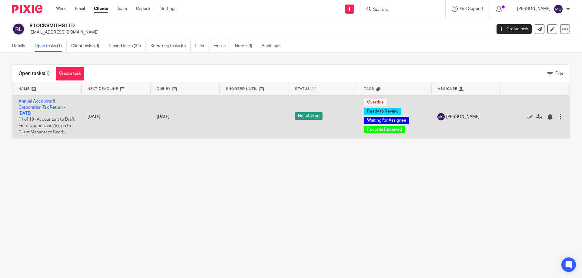
click at [40, 105] on link "Annual Accounts & Corporation Tax Return - [DATE]" at bounding box center [41, 107] width 47 height 17
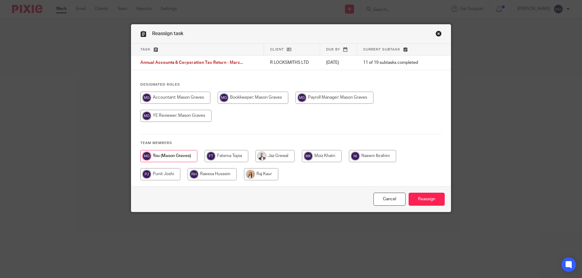
click at [146, 174] on input "radio" at bounding box center [160, 174] width 40 height 12
radio input "true"
click at [426, 198] on input "Reassign" at bounding box center [426, 199] width 36 height 13
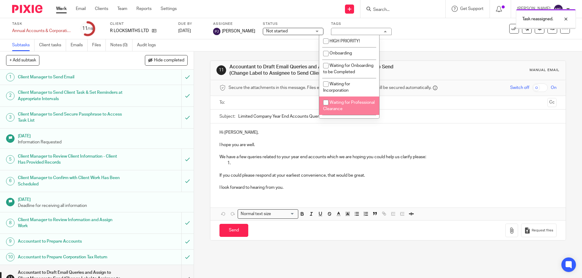
scroll to position [61, 0]
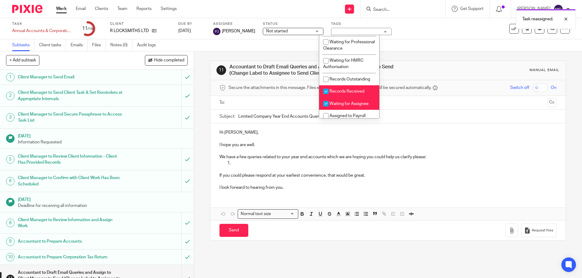
click at [351, 94] on span "Records Received" at bounding box center [346, 91] width 35 height 4
checkbox input "false"
click at [349, 106] on li "Waiting for Assignee" at bounding box center [349, 104] width 60 height 12
checkbox input "false"
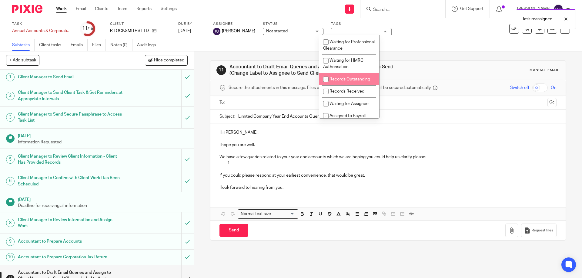
scroll to position [151, 0]
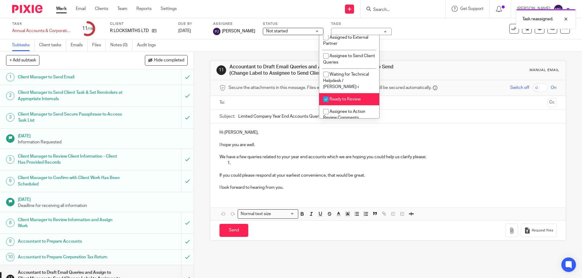
click at [346, 98] on span "Ready to Review" at bounding box center [344, 99] width 31 height 4
checkbox input "false"
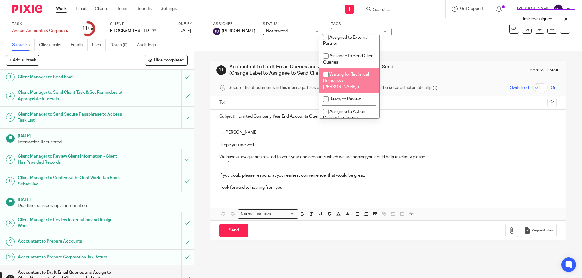
scroll to position [182, 0]
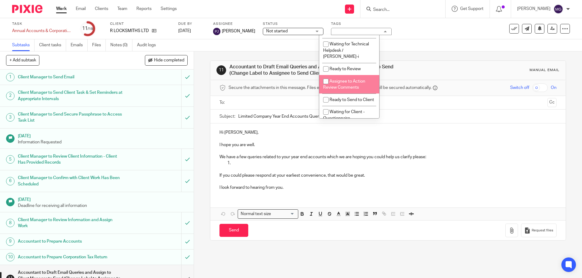
click at [352, 85] on span "Assignee to Action Review Comments" at bounding box center [344, 84] width 42 height 11
checkbox input "true"
click at [265, 56] on div "11 Accountant to Draft Email Queries and Assign to Client Manager to Send (Chan…" at bounding box center [387, 150] width 355 height 198
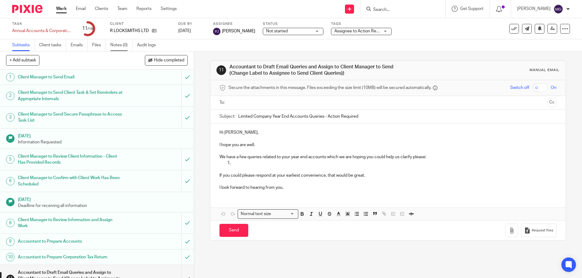
click at [122, 44] on link "Notes (0)" at bounding box center [121, 45] width 22 height 12
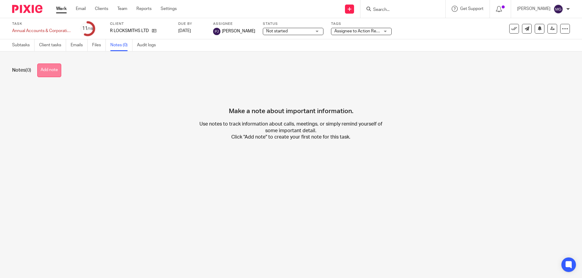
click at [55, 68] on button "Add note" at bounding box center [49, 71] width 24 height 14
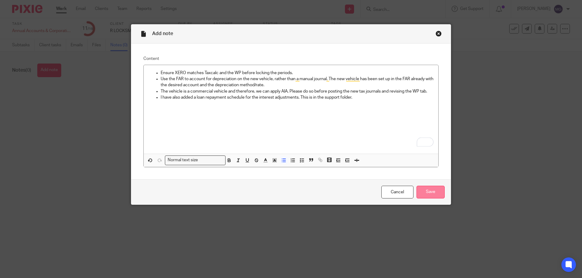
click at [431, 191] on input "Save" at bounding box center [430, 192] width 28 height 13
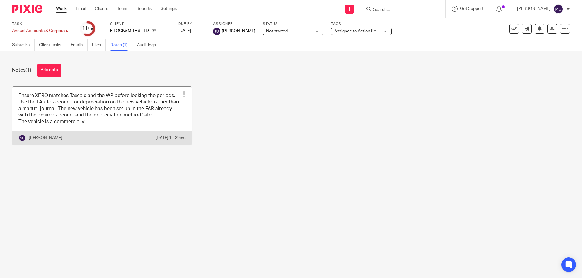
click at [110, 114] on link at bounding box center [101, 116] width 179 height 58
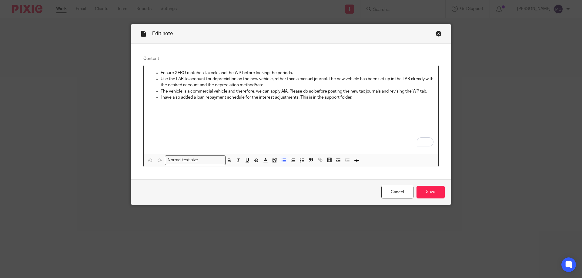
click at [338, 71] on p "Ensure XERO matches Taxcalc and the WP before locking the periods." at bounding box center [297, 73] width 273 height 6
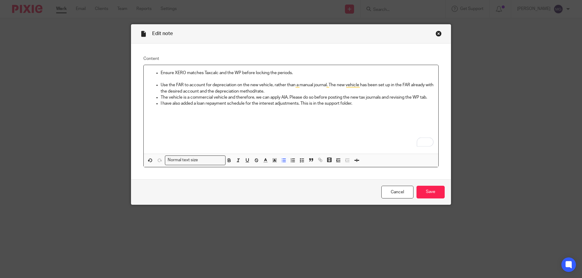
click at [277, 91] on p "Use the FAR to account for depreciation on the new vehicle, rather than a manua…" at bounding box center [297, 88] width 273 height 12
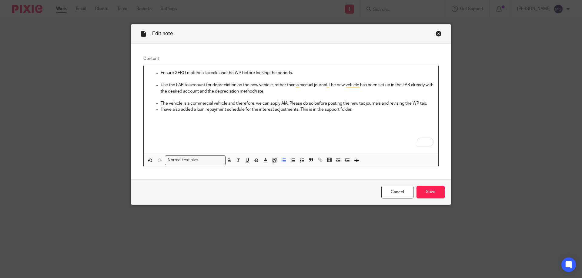
click at [431, 103] on p "The vehicle is a commercial vehicle and therefore, we can apply AIA. Please do …" at bounding box center [297, 104] width 273 height 6
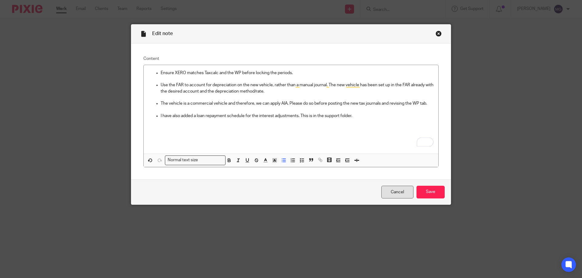
drag, startPoint x: 429, startPoint y: 195, endPoint x: 404, endPoint y: 195, distance: 25.4
click at [429, 195] on input "Save" at bounding box center [430, 192] width 28 height 13
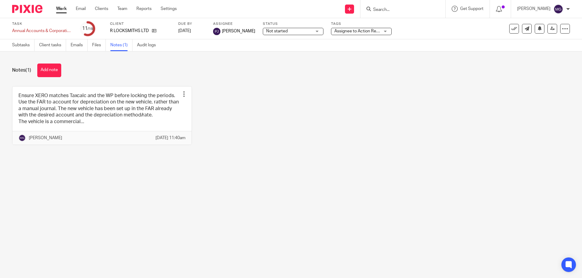
click at [284, 114] on div "Ensure XERO matches Taxcalc and the WP before locking the periods. Use the FAR …" at bounding box center [286, 120] width 567 height 68
click at [65, 8] on link "Work" at bounding box center [61, 9] width 11 height 6
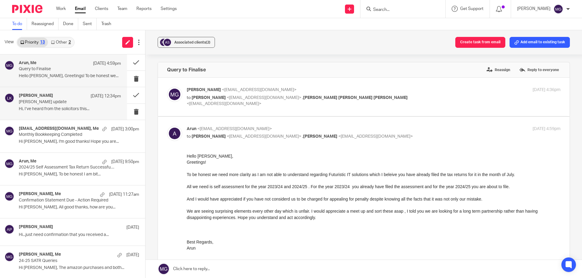
click at [81, 106] on div "[PERSON_NAME] [DATE] 12:34pm [PERSON_NAME] update Hi, I’ve heard from the solic…" at bounding box center [70, 103] width 102 height 20
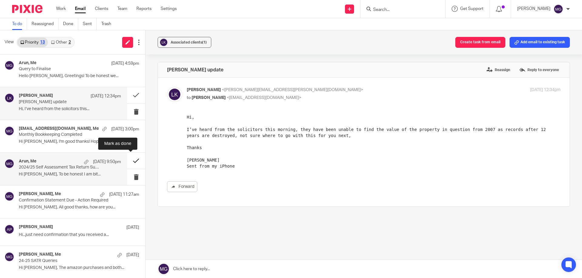
click at [135, 162] on button at bounding box center [136, 161] width 18 height 16
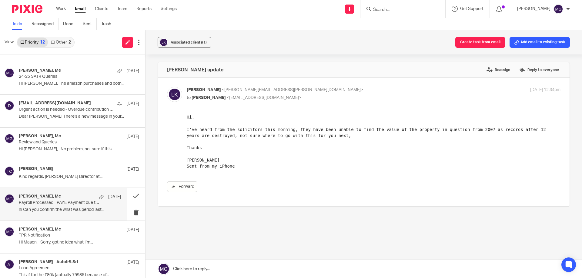
scroll to position [160, 0]
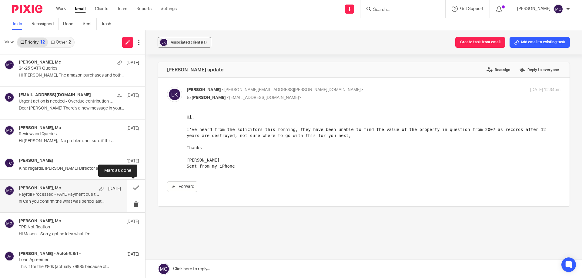
click at [135, 188] on button at bounding box center [136, 188] width 18 height 16
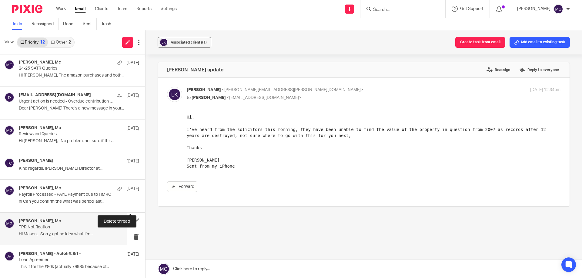
scroll to position [127, 0]
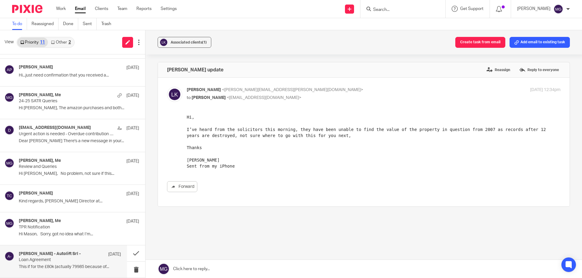
click at [96, 250] on div "Adam Weatherhog - Autolift Srl - 28 Jul Loan Agreement This if for the £80k (ac…" at bounding box center [63, 262] width 127 height 32
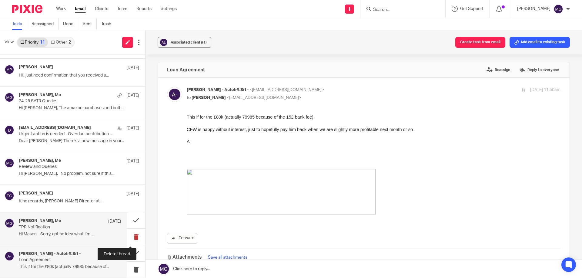
scroll to position [0, 0]
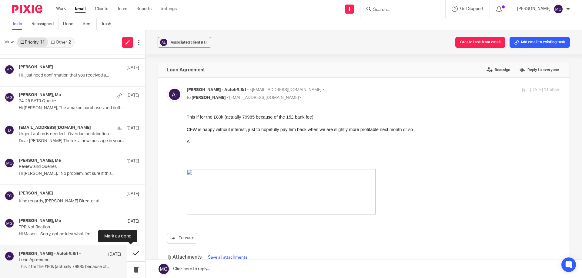
click at [131, 257] on button at bounding box center [136, 254] width 18 height 16
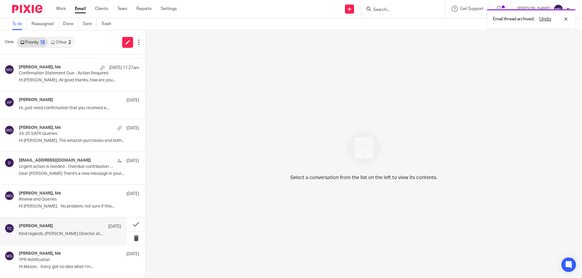
scroll to position [94, 0]
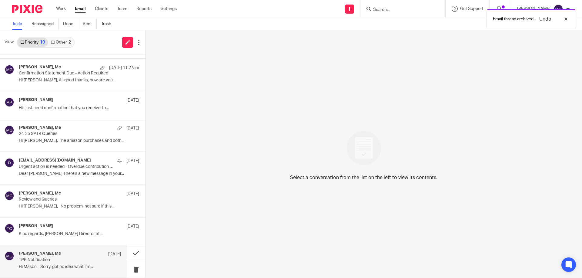
click at [61, 262] on p "TPR Notification" at bounding box center [60, 260] width 82 height 5
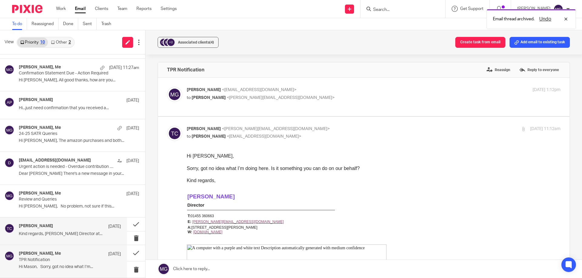
scroll to position [0, 0]
click at [61, 231] on div "Tom Clarke 13 Aug Kind regards, Tom Clarke Director at..." at bounding box center [70, 231] width 102 height 15
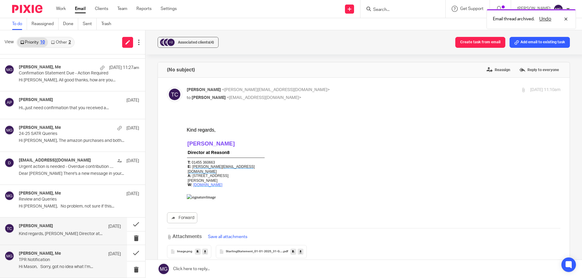
click at [64, 255] on div "Tom Clarke, Me 7 Aug" at bounding box center [70, 254] width 102 height 6
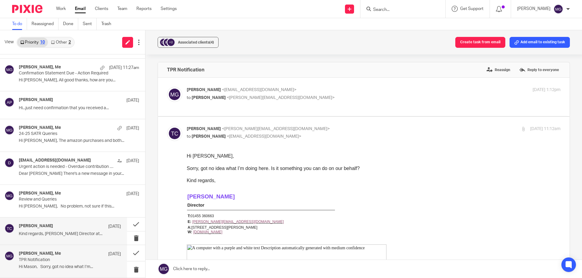
click at [81, 228] on div "Tom Clarke 13 Aug" at bounding box center [70, 227] width 102 height 6
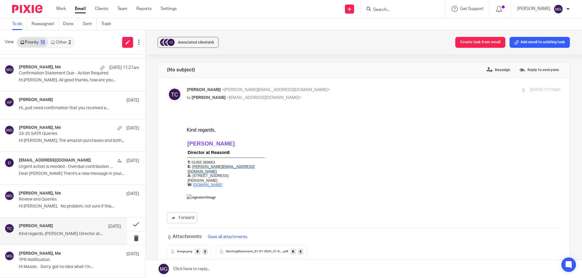
scroll to position [68, 0]
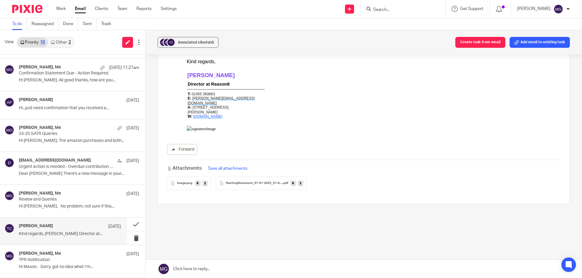
click at [297, 184] on link at bounding box center [300, 184] width 6 height 6
click at [76, 204] on div "Tom Clarke, Me 13 Aug Review and Queries Hi Mason, No problem, not sure if this…" at bounding box center [70, 201] width 102 height 20
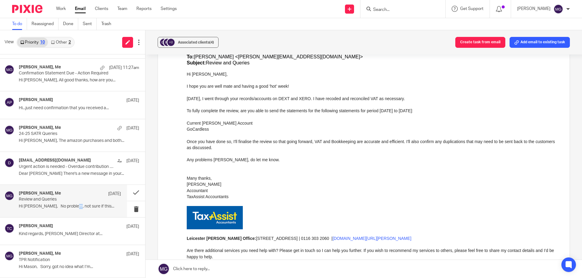
scroll to position [425, 0]
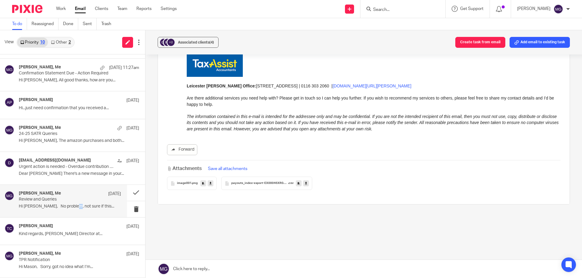
click at [305, 184] on icon at bounding box center [306, 183] width 2 height 5
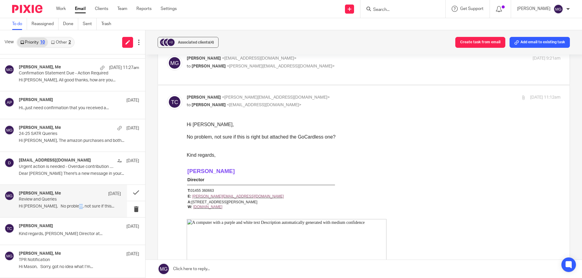
scroll to position [0, 0]
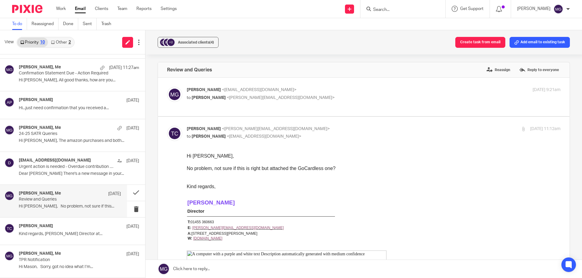
click at [281, 102] on div "Mason Graves <mgraves@taxassist.co.uk> to Thomas Clarke <tom@reason8agency.co.u…" at bounding box center [363, 97] width 393 height 20
click at [284, 91] on p "Mason Graves <mgraves@taxassist.co.uk>" at bounding box center [311, 90] width 249 height 6
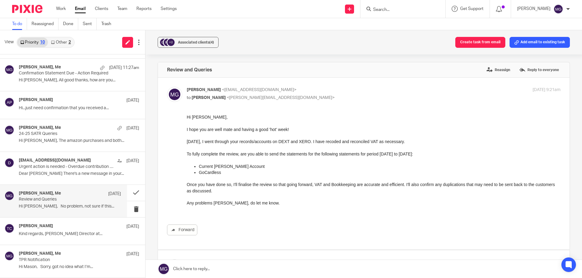
click at [294, 89] on p "Mason Graves <mgraves@taxassist.co.uk>" at bounding box center [311, 90] width 249 height 6
checkbox input "false"
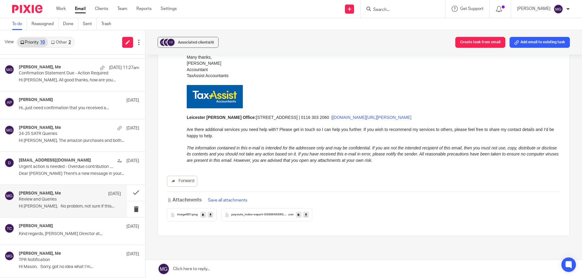
scroll to position [425, 0]
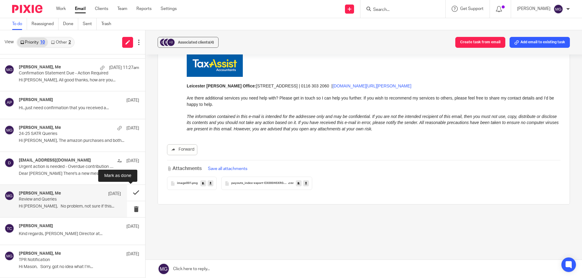
click at [128, 193] on button at bounding box center [136, 193] width 18 height 16
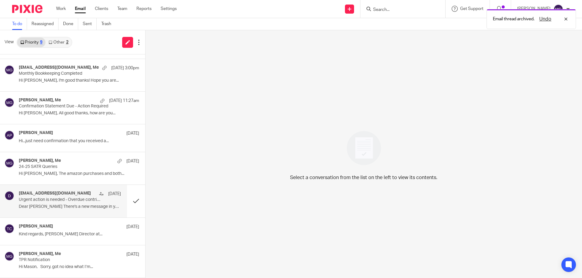
scroll to position [61, 0]
click at [49, 228] on div "Tom Clarke 13 Aug" at bounding box center [70, 227] width 102 height 6
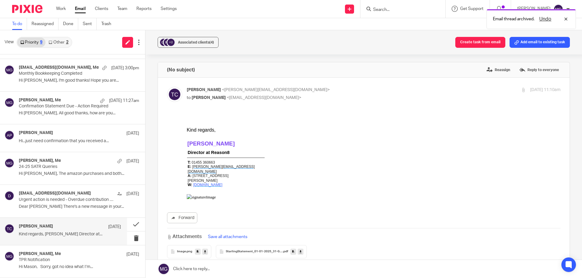
scroll to position [68, 0]
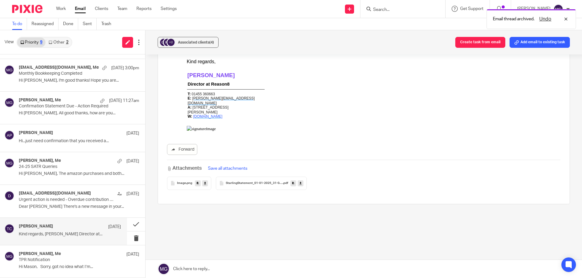
click at [261, 185] on span "StarlingStatement_01-01-2025_31-07-2025" at bounding box center [254, 184] width 57 height 4
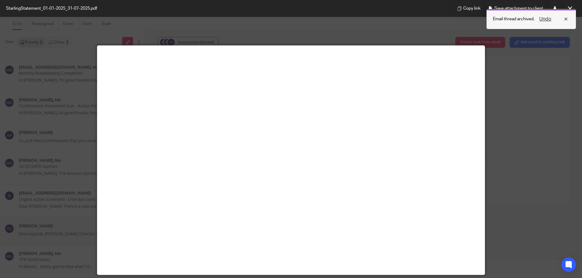
click at [566, 20] on div "Undo" at bounding box center [551, 18] width 35 height 7
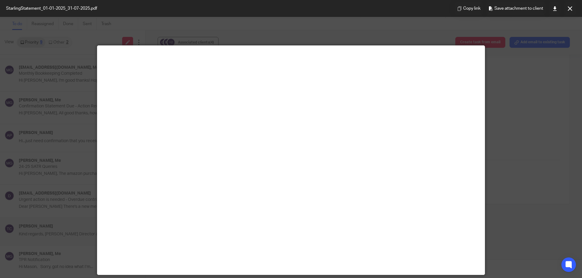
click at [569, 8] on icon at bounding box center [569, 8] width 5 height 5
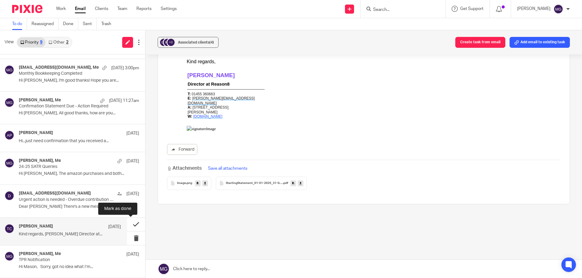
click at [132, 226] on button at bounding box center [136, 225] width 18 height 14
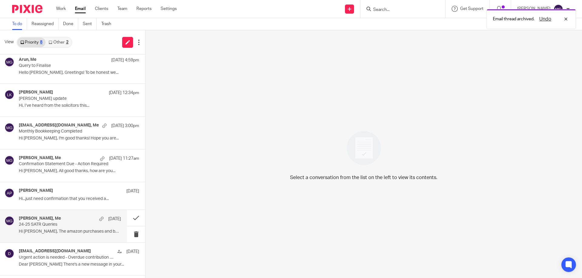
scroll to position [0, 0]
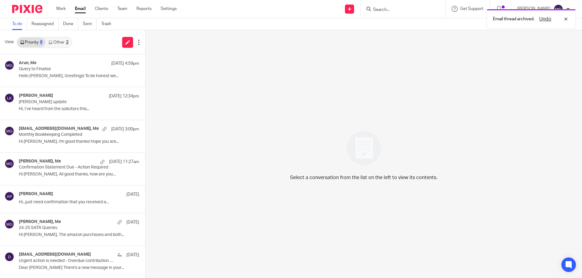
click at [393, 10] on div "Email thread archived. Undo" at bounding box center [433, 17] width 285 height 23
click at [566, 19] on div "Undo" at bounding box center [551, 18] width 35 height 7
click at [393, 10] on input "Search" at bounding box center [399, 9] width 55 height 5
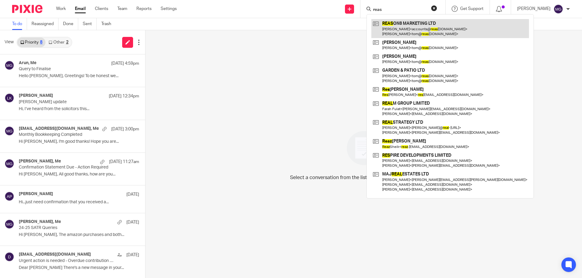
type input "reas"
click at [420, 25] on link at bounding box center [450, 28] width 158 height 19
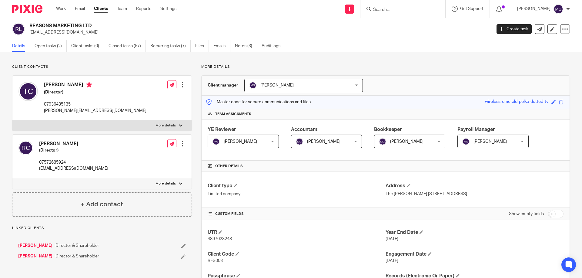
click at [58, 48] on link "Open tasks (2)" at bounding box center [51, 46] width 32 height 12
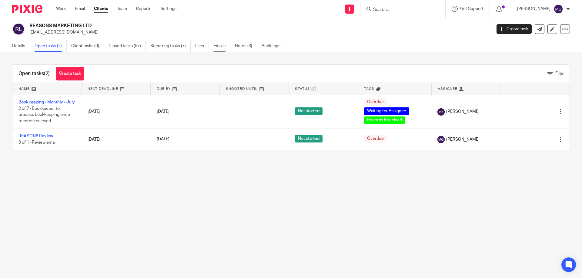
click at [222, 45] on link "Emails" at bounding box center [221, 46] width 17 height 12
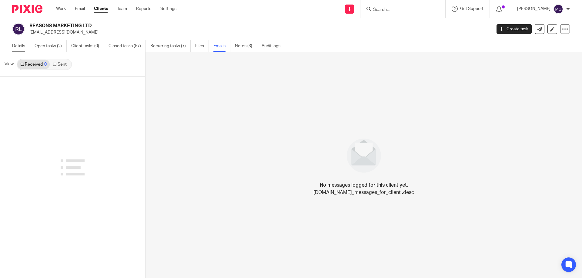
click at [23, 44] on link "Details" at bounding box center [21, 46] width 18 height 12
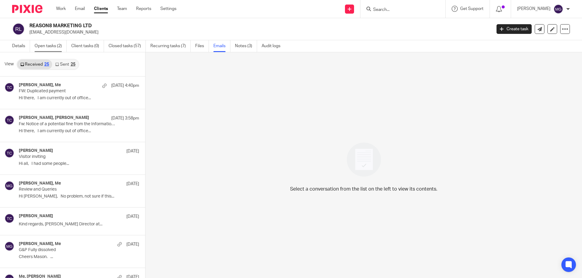
click at [59, 47] on link "Open tasks (2)" at bounding box center [51, 46] width 32 height 12
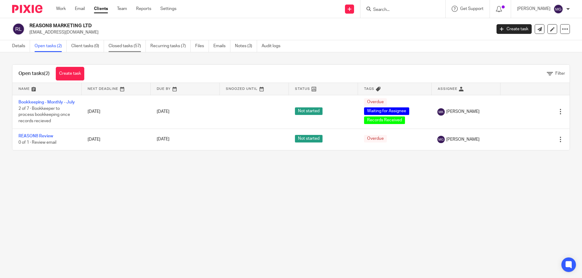
click at [129, 45] on link "Closed tasks (57)" at bounding box center [126, 46] width 37 height 12
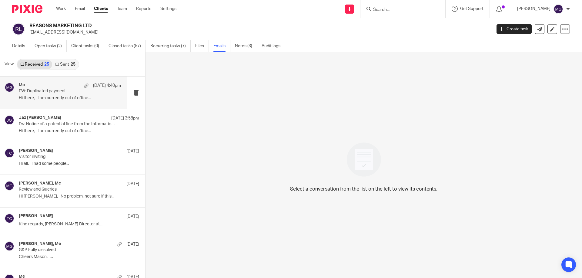
click at [74, 88] on div "Me [DATE] 4:40pm" at bounding box center [70, 86] width 102 height 6
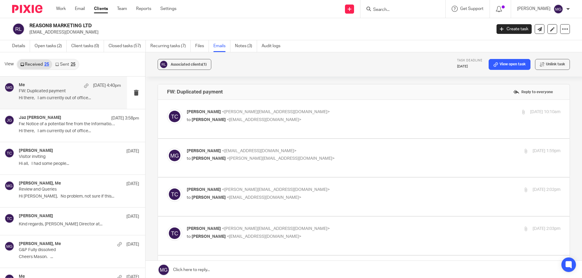
click at [243, 118] on span "<mgraves@taxassist.co.uk>" at bounding box center [264, 120] width 75 height 4
checkbox input "true"
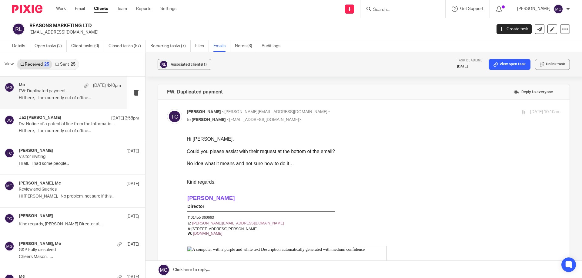
click at [393, 8] on input "Search" at bounding box center [399, 9] width 55 height 5
type input "mariss"
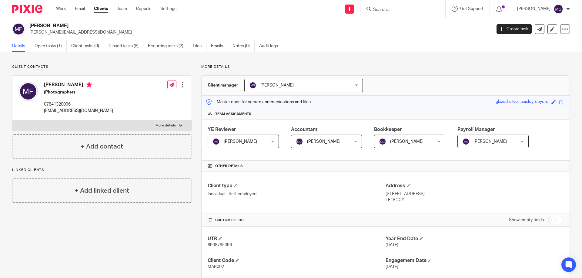
click at [211, 50] on ul "Details Open tasks (1) Client tasks (0) Closed tasks (8) Recurring tasks (2) Fi…" at bounding box center [149, 46] width 275 height 12
click at [218, 46] on link "Emails" at bounding box center [219, 46] width 17 height 12
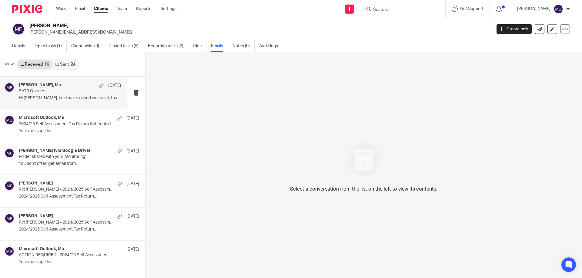
click at [76, 87] on div "[PERSON_NAME], Me [DATE]" at bounding box center [70, 86] width 102 height 6
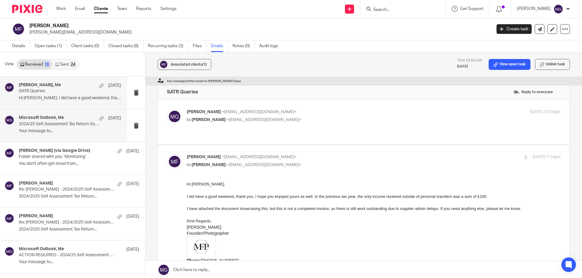
click at [71, 123] on p "2024/25 Self Assessment Tax Return Scheduled" at bounding box center [60, 124] width 82 height 5
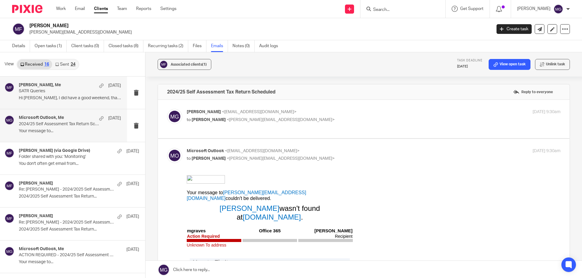
click at [68, 91] on p "SATR Queries" at bounding box center [60, 91] width 82 height 5
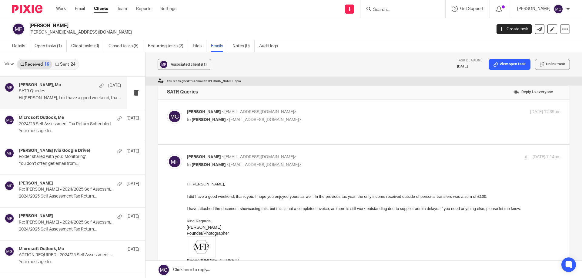
click at [318, 114] on p "[PERSON_NAME] <[EMAIL_ADDRESS][DOMAIN_NAME]>" at bounding box center [311, 112] width 249 height 6
checkbox input "true"
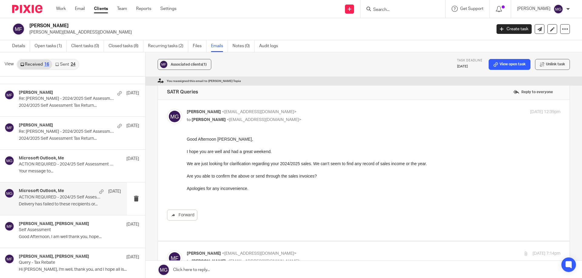
scroll to position [151, 0]
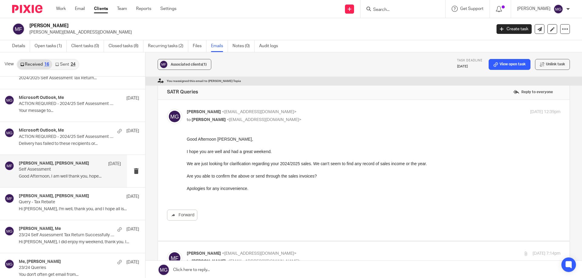
click at [73, 176] on p "Good Afternoon, I am well thank you, hope..." at bounding box center [70, 176] width 102 height 5
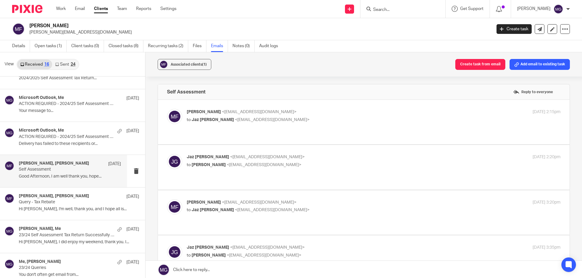
scroll to position [0, 0]
click at [311, 113] on p "[PERSON_NAME] <[EMAIL_ADDRESS][DOMAIN_NAME]>" at bounding box center [311, 112] width 249 height 6
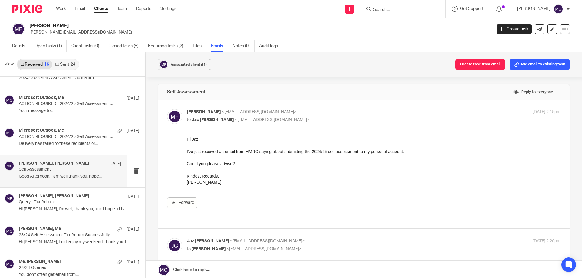
click at [311, 113] on p "[PERSON_NAME] <[EMAIL_ADDRESS][DOMAIN_NAME]>" at bounding box center [311, 112] width 249 height 6
checkbox input "false"
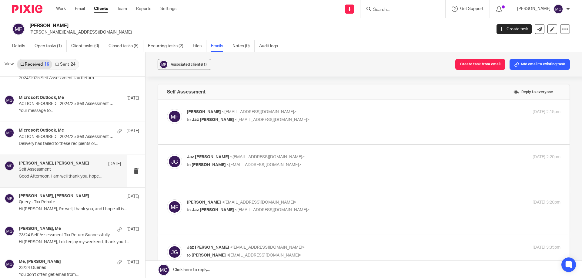
click at [311, 154] on p "[PERSON_NAME] <[EMAIL_ADDRESS][DOMAIN_NAME]>" at bounding box center [311, 157] width 249 height 6
checkbox input "true"
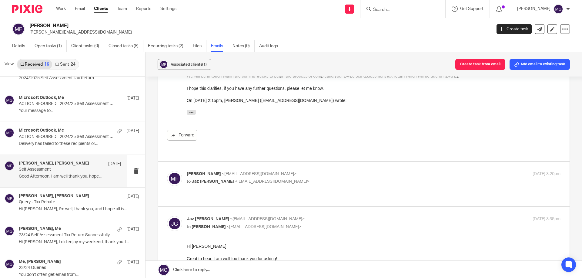
scroll to position [212, 0]
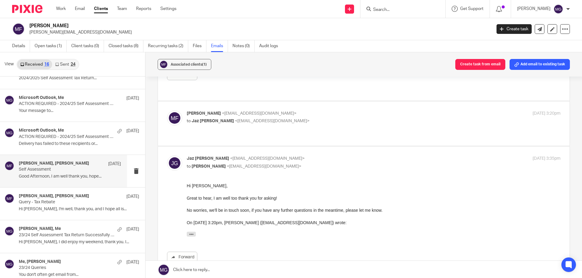
click at [331, 111] on p "[PERSON_NAME] <[EMAIL_ADDRESS][DOMAIN_NAME]>" at bounding box center [311, 114] width 249 height 6
checkbox input "true"
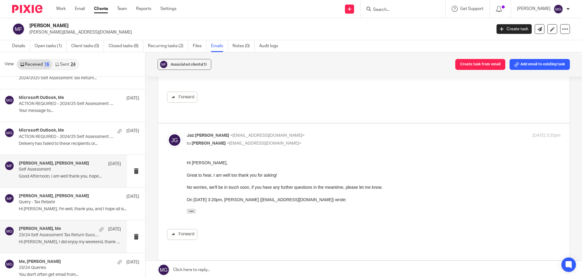
scroll to position [182, 0]
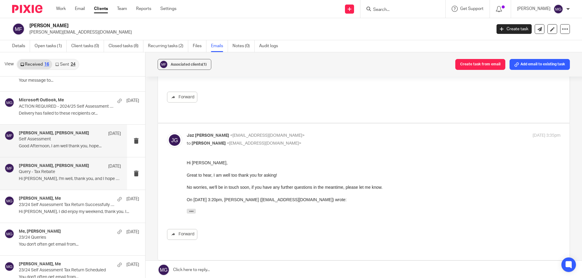
click at [78, 184] on div "[PERSON_NAME], [PERSON_NAME] [DATE] Query - Tax Rebate Hi [PERSON_NAME], I'm we…" at bounding box center [70, 174] width 102 height 20
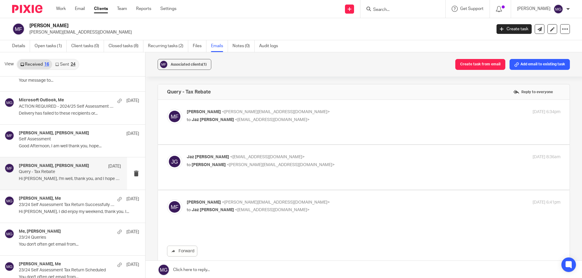
scroll to position [0, 0]
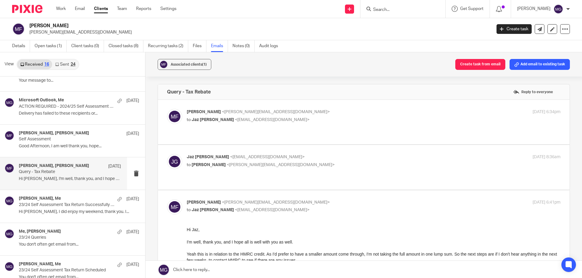
click at [278, 110] on p "[PERSON_NAME] <[PERSON_NAME][EMAIL_ADDRESS][DOMAIN_NAME]>" at bounding box center [311, 112] width 249 height 6
checkbox input "true"
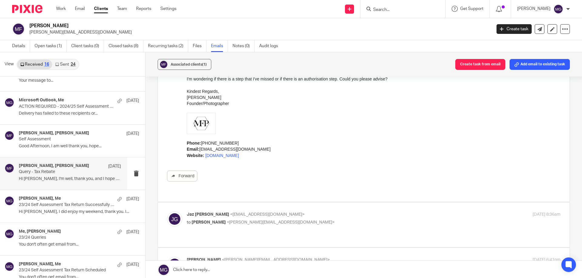
scroll to position [121, 0]
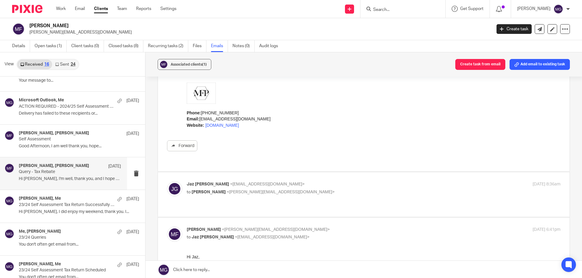
click at [289, 190] on span "<[PERSON_NAME][EMAIL_ADDRESS][DOMAIN_NAME]>" at bounding box center [281, 192] width 108 height 4
checkbox input "true"
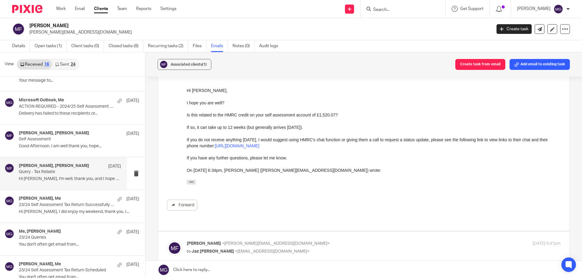
scroll to position [303, 0]
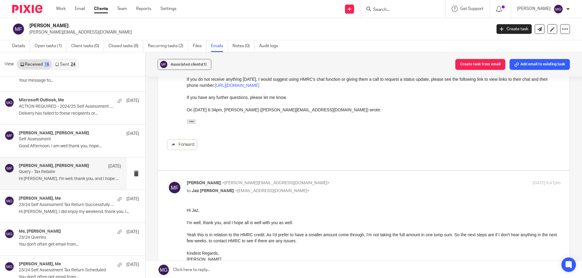
drag, startPoint x: 369, startPoint y: 242, endPoint x: 334, endPoint y: 241, distance: 34.6
click at [334, 241] on div "Hi [PERSON_NAME], I'm well, thank you, and I hope all is well with you as well.…" at bounding box center [374, 267] width 374 height 119
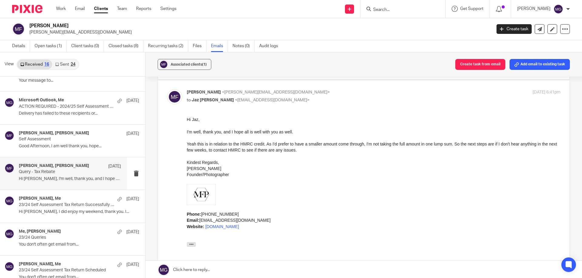
scroll to position [468, 0]
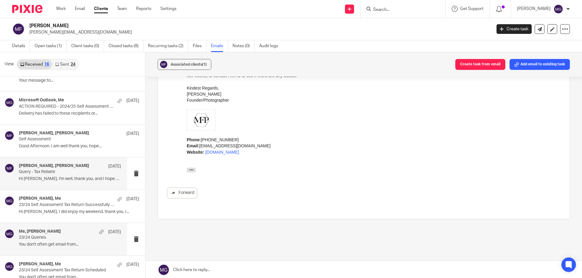
click at [65, 244] on p "You don't often get email from..." at bounding box center [70, 244] width 102 height 5
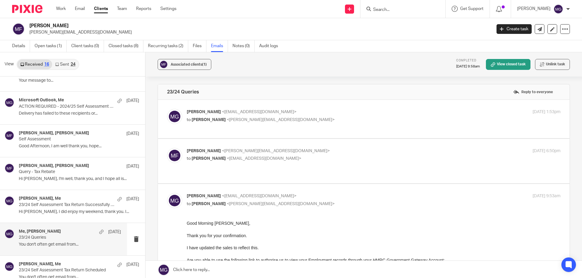
scroll to position [0, 0]
click at [300, 112] on p "[PERSON_NAME] <[EMAIL_ADDRESS][DOMAIN_NAME]>" at bounding box center [311, 112] width 249 height 6
checkbox input "true"
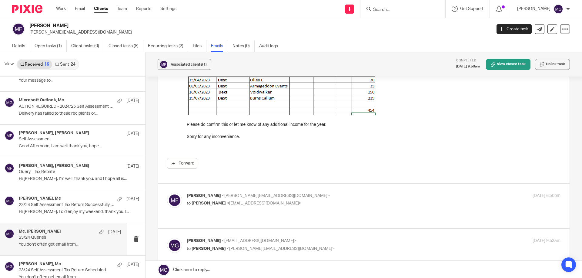
scroll to position [182, 0]
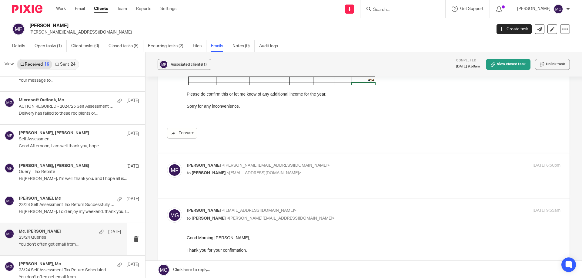
click at [334, 168] on p "[PERSON_NAME] <[PERSON_NAME][EMAIL_ADDRESS][DOMAIN_NAME]>" at bounding box center [311, 166] width 249 height 6
checkbox input "true"
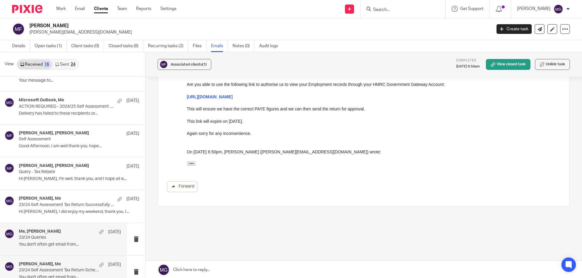
scroll to position [212, 0]
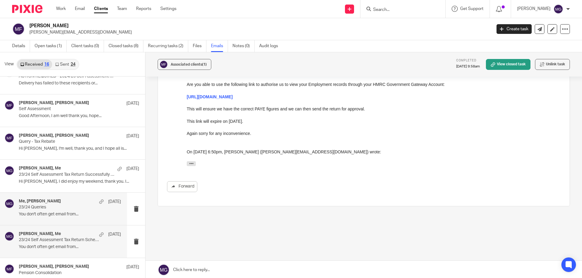
click at [52, 240] on p "23/24 Self Assessment Tax Return Scheduled" at bounding box center [60, 240] width 82 height 5
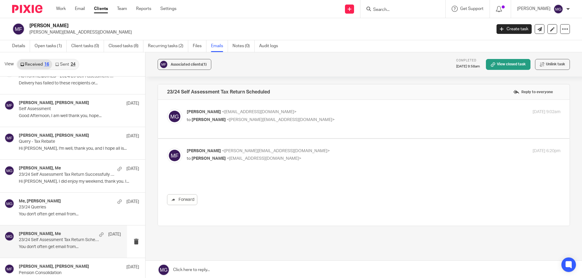
scroll to position [0, 0]
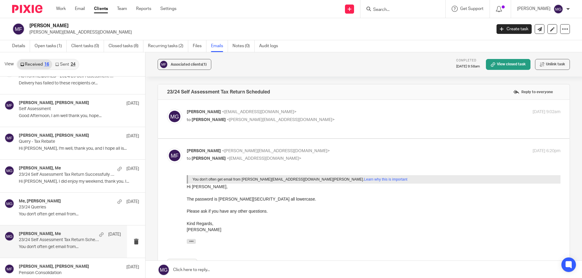
click at [317, 107] on label at bounding box center [363, 119] width 411 height 38
click at [167, 109] on input "checkbox" at bounding box center [167, 109] width 0 height 0
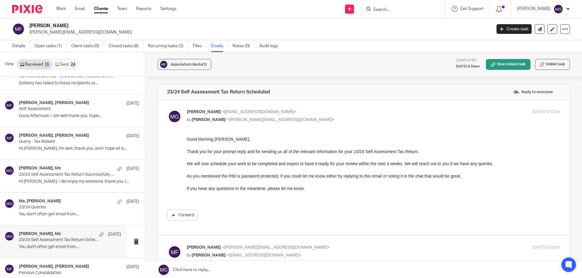
click at [360, 106] on label at bounding box center [363, 167] width 411 height 135
click at [167, 109] on input "checkbox" at bounding box center [167, 109] width 0 height 0
checkbox input "false"
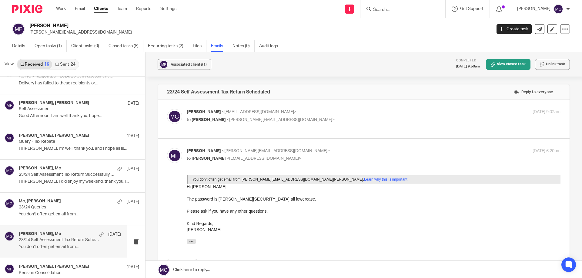
click at [351, 66] on div "Associated clients (1) Completed [DATE] 9:58am View closed task Unlink task" at bounding box center [363, 64] width 436 height 24
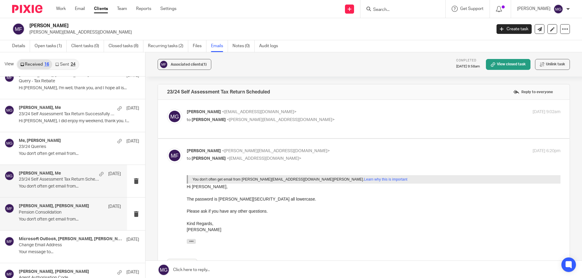
click at [105, 208] on div "[DATE]" at bounding box center [113, 207] width 16 height 6
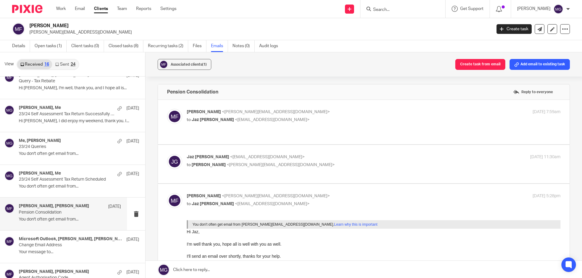
scroll to position [0, 0]
